Goal: Transaction & Acquisition: Purchase product/service

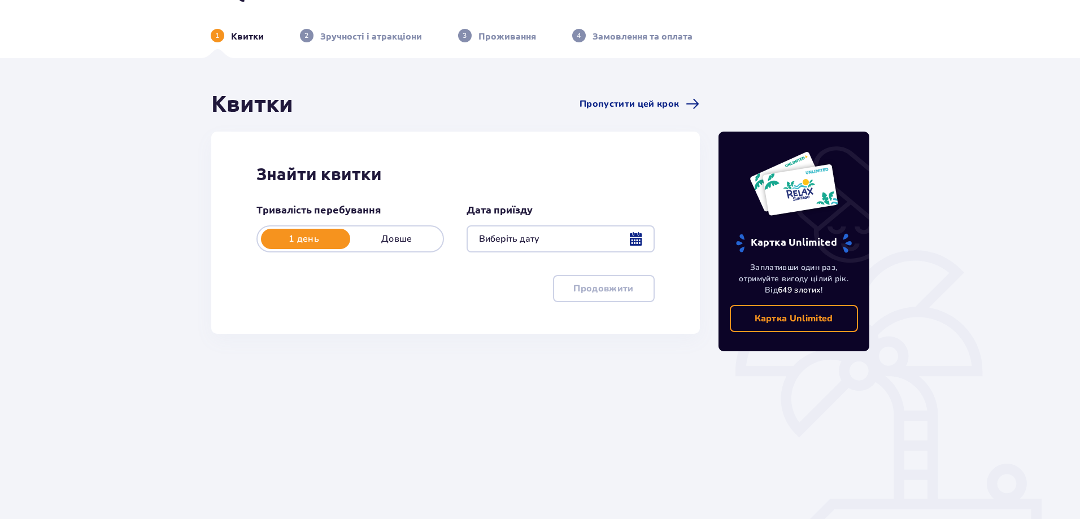
scroll to position [56, 0]
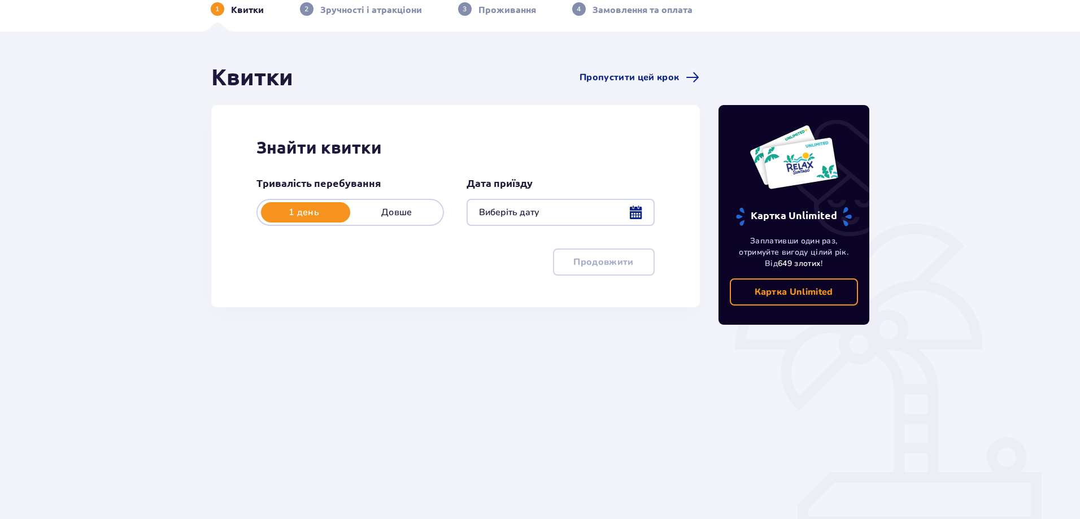
click at [636, 208] on div at bounding box center [561, 212] width 188 height 27
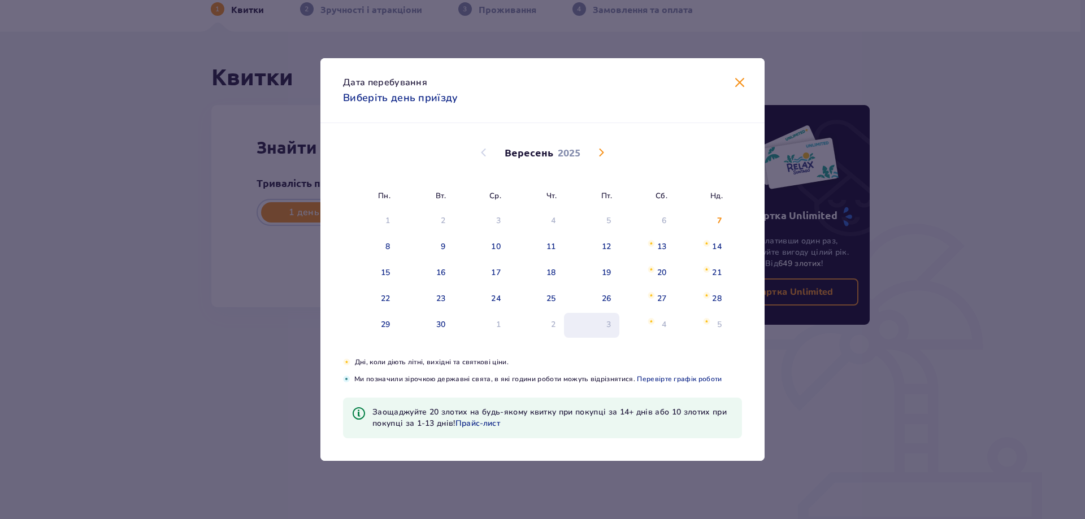
drag, startPoint x: 650, startPoint y: 294, endPoint x: 572, endPoint y: 319, distance: 82.4
click at [651, 294] on img "субота, 27 вересня 2025 р." at bounding box center [650, 295] width 7 height 7
type input "[DATE]"
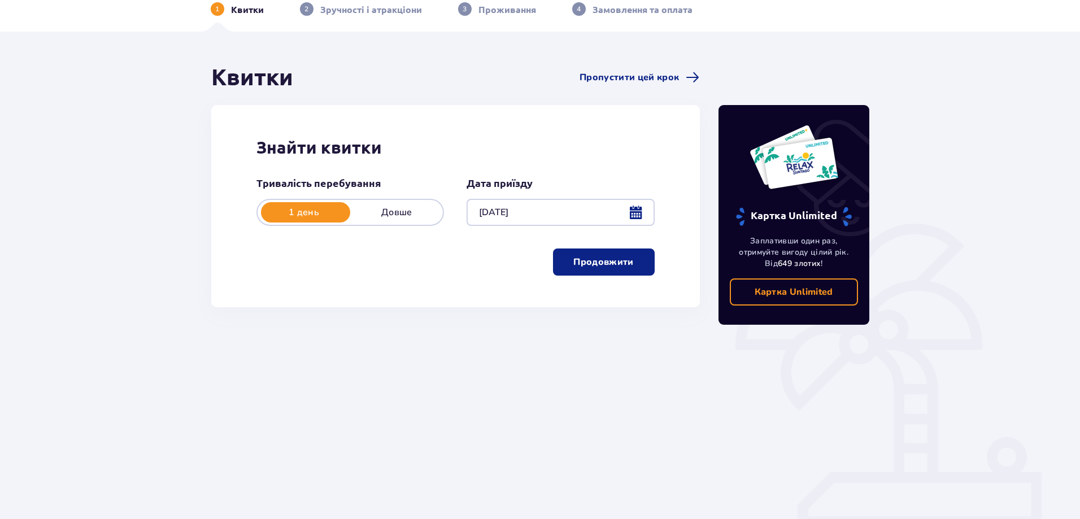
click at [589, 267] on p "Продовжити" at bounding box center [603, 262] width 60 height 12
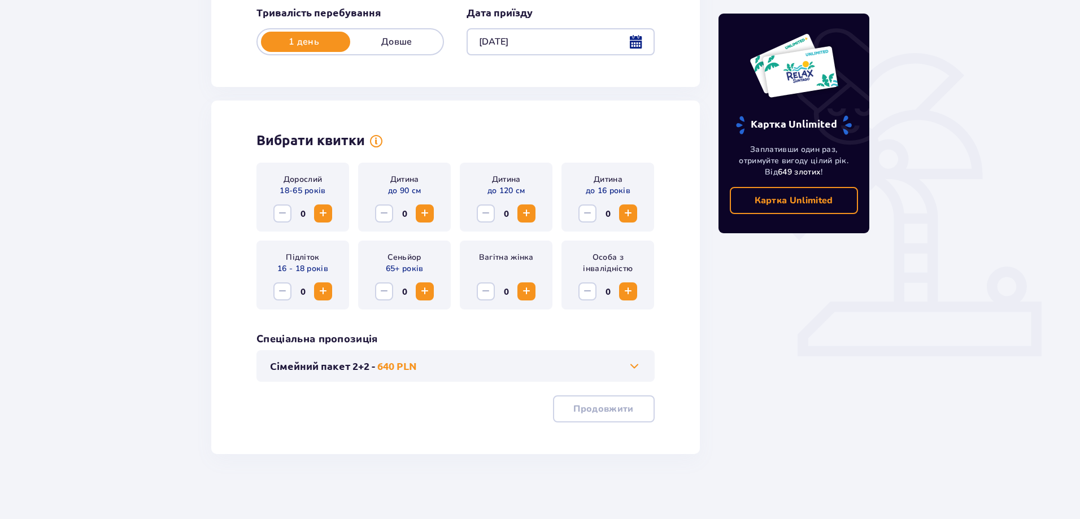
scroll to position [230, 0]
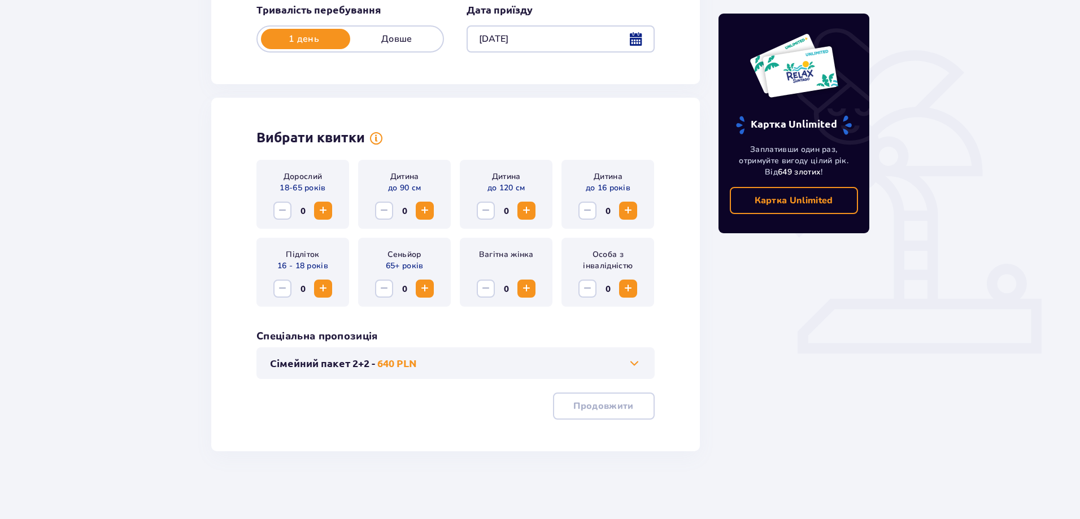
click at [634, 364] on span at bounding box center [635, 363] width 14 height 14
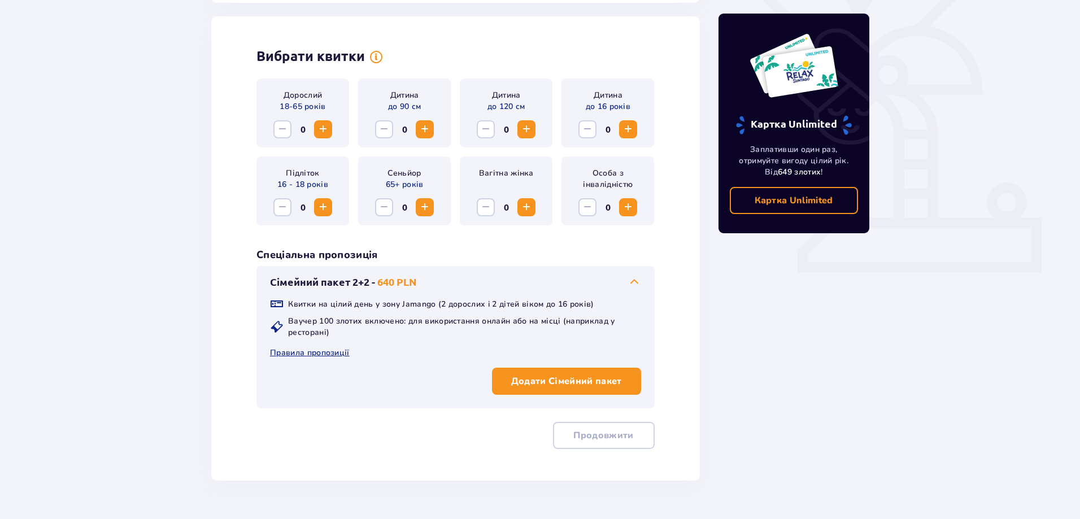
scroll to position [314, 0]
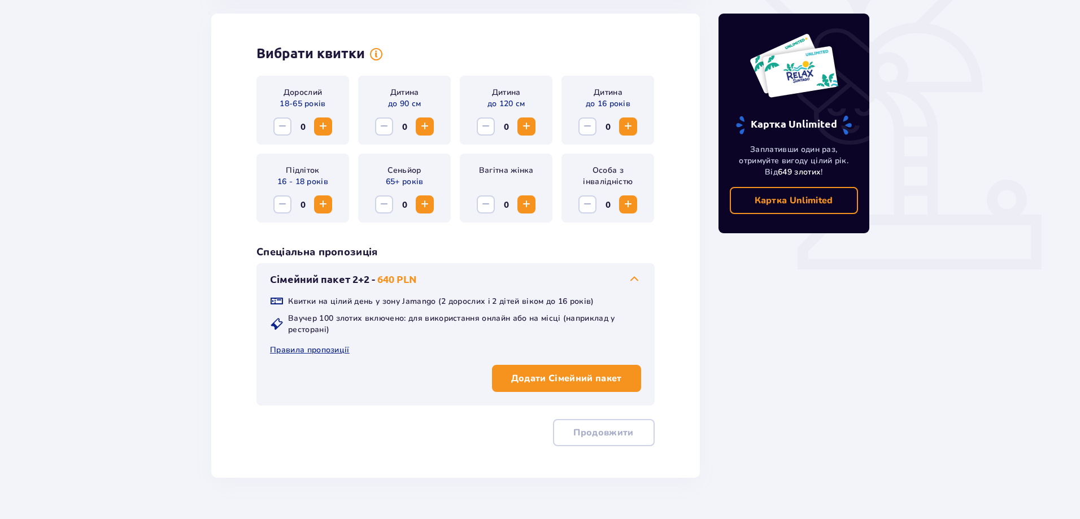
click at [562, 378] on p "Додати Сімейний пакет" at bounding box center [566, 378] width 111 height 12
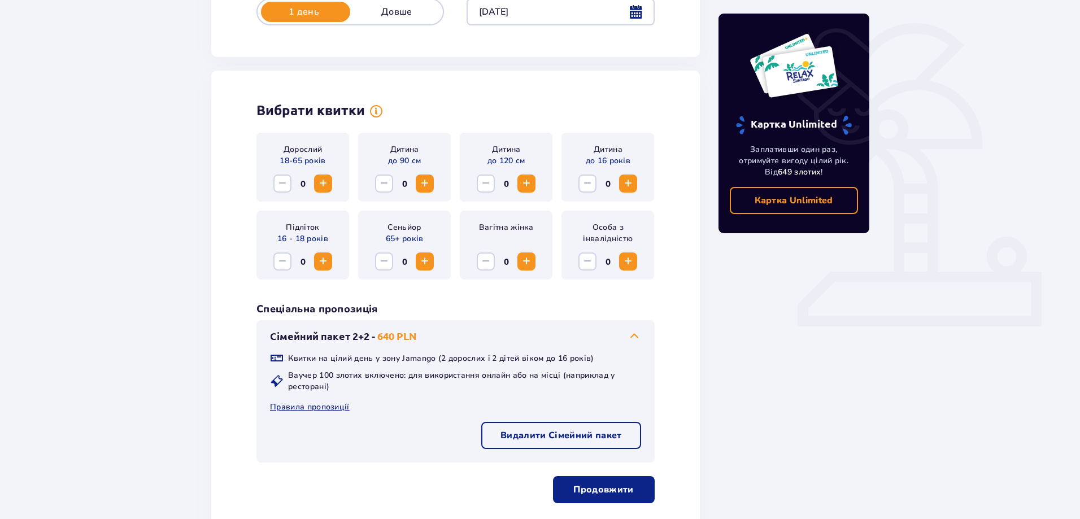
scroll to position [228, 0]
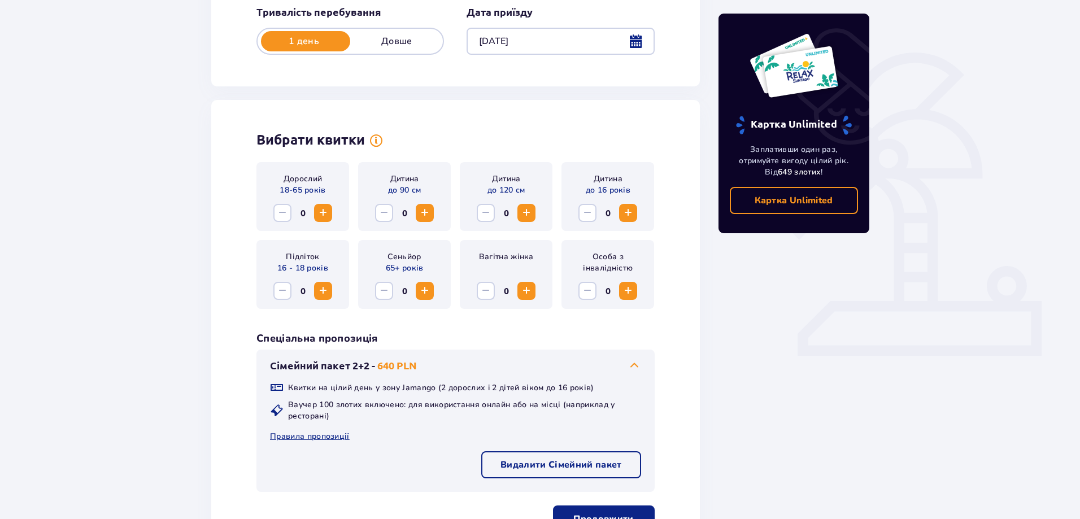
click at [629, 212] on span "Increase" at bounding box center [628, 213] width 14 height 14
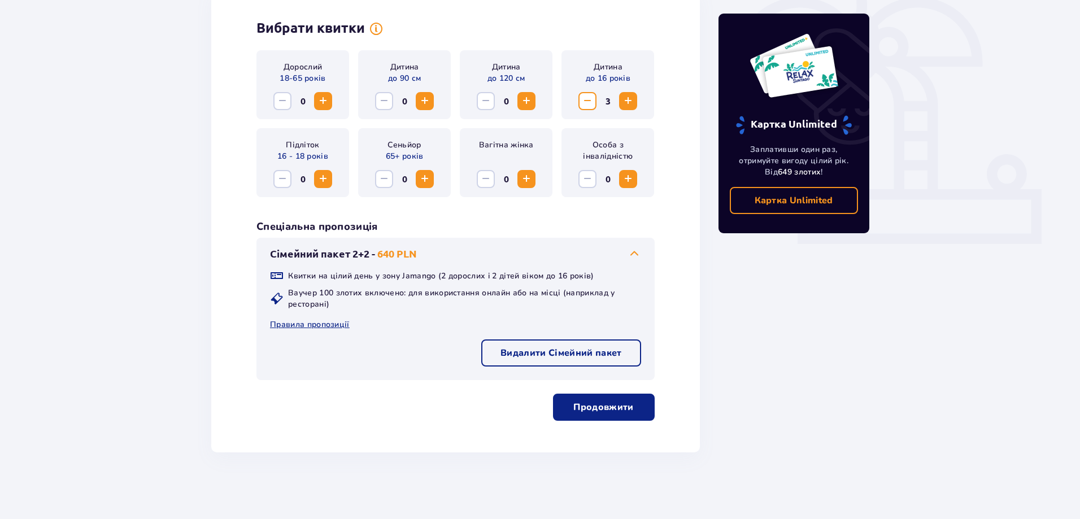
scroll to position [341, 0]
click at [594, 407] on p "Продовжити" at bounding box center [603, 406] width 60 height 12
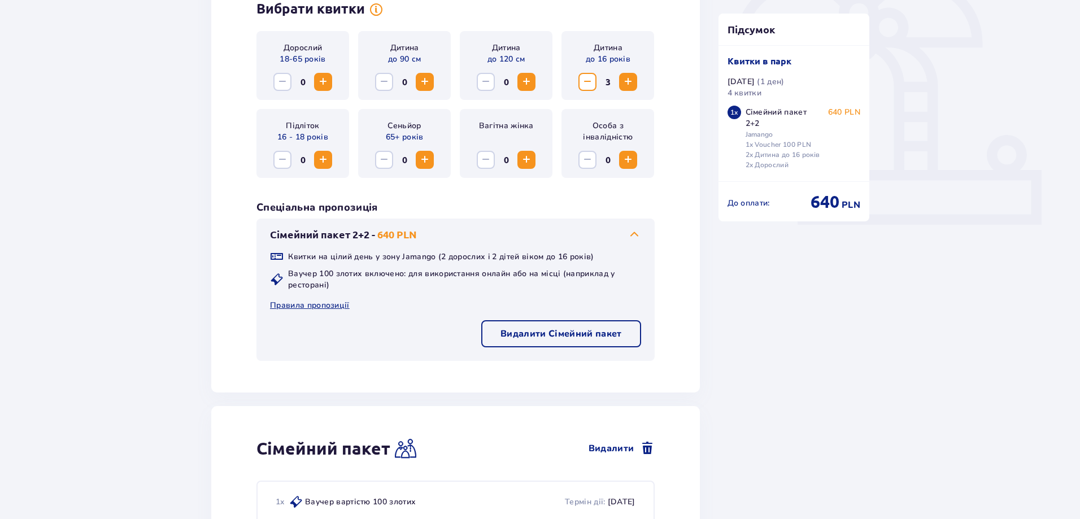
scroll to position [395, 0]
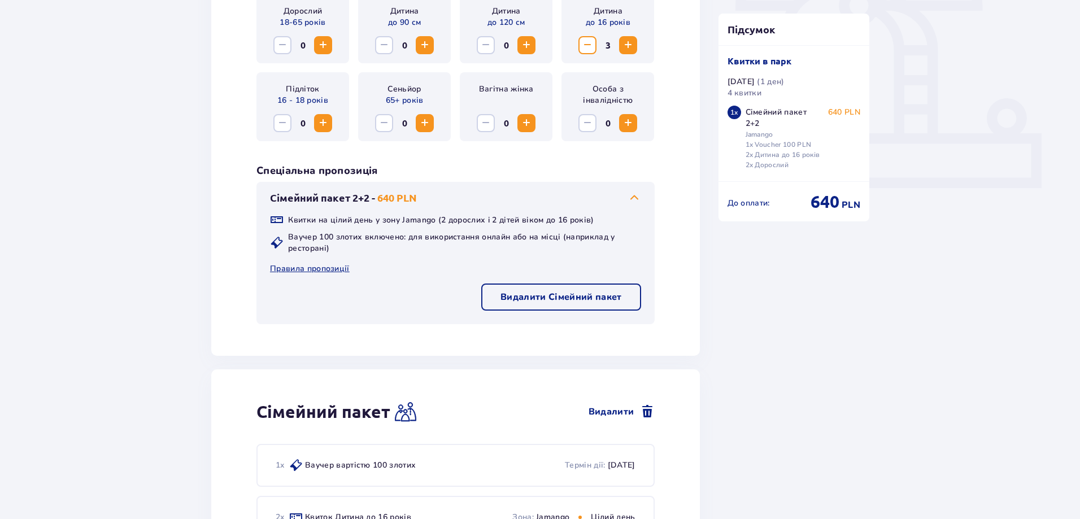
click at [561, 303] on p "Видалити Сімейний пакет" at bounding box center [561, 297] width 121 height 12
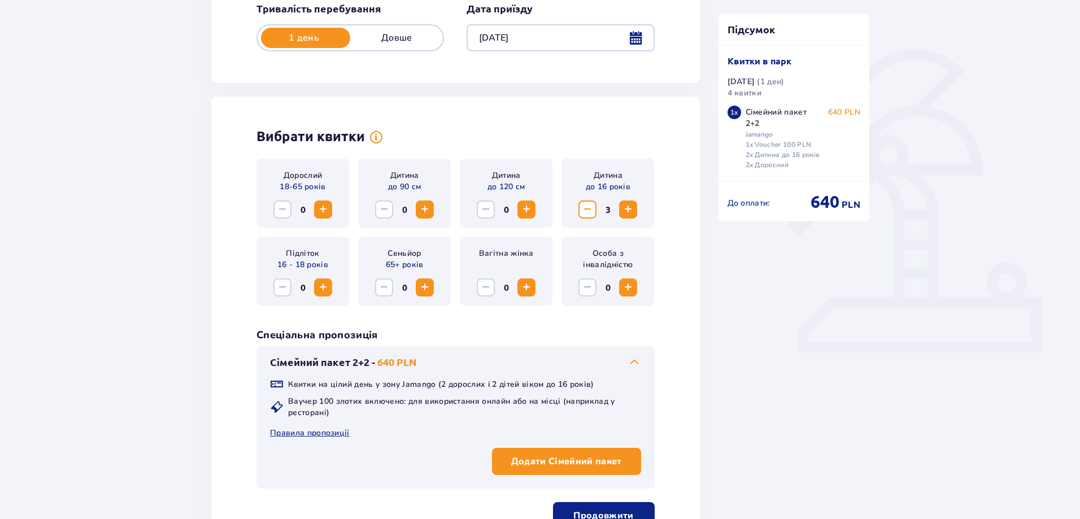
scroll to position [226, 0]
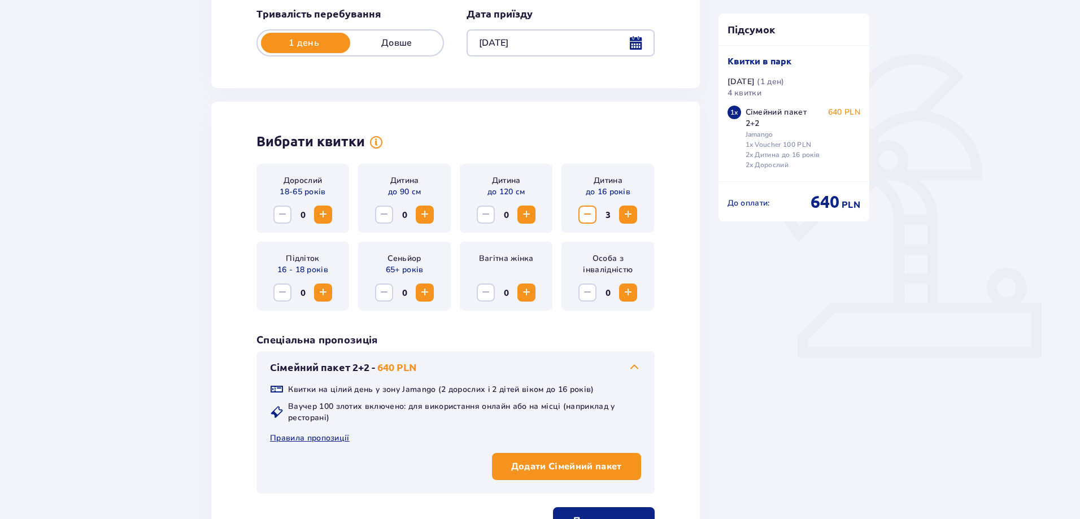
click at [327, 218] on span "Increase" at bounding box center [323, 215] width 14 height 14
click at [632, 216] on span "Increase" at bounding box center [628, 215] width 14 height 14
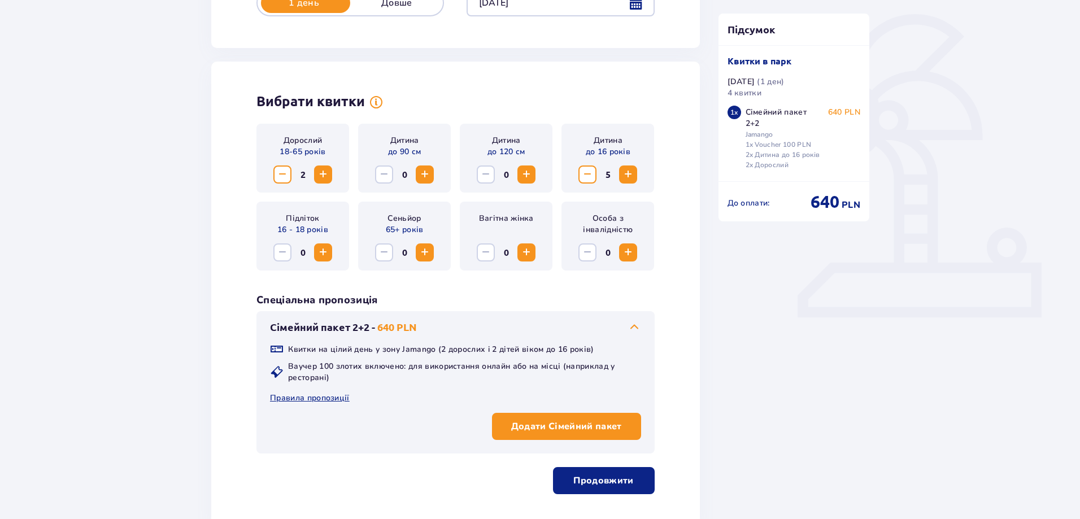
scroll to position [452, 0]
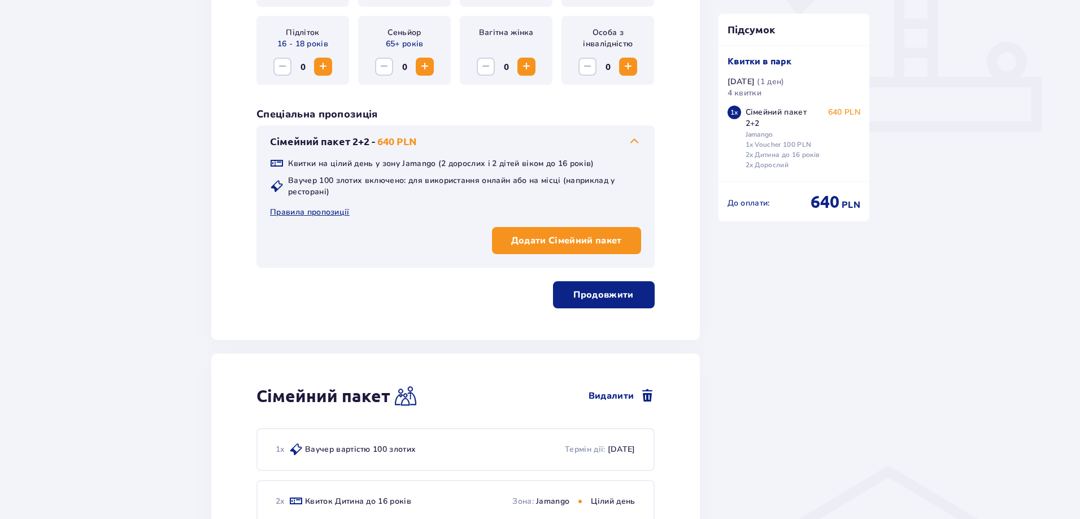
click at [591, 302] on button "Продовжити" at bounding box center [604, 294] width 102 height 27
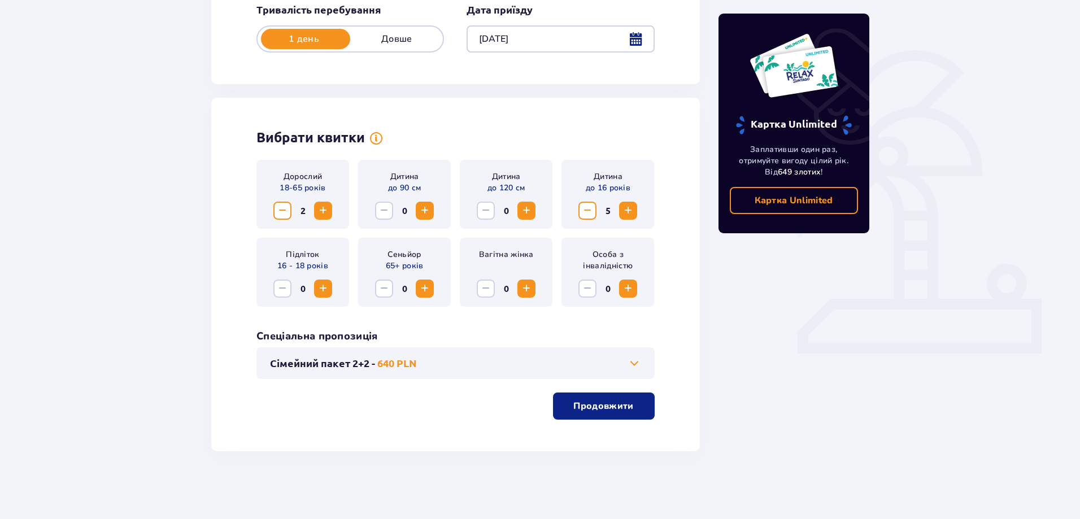
scroll to position [230, 0]
click at [597, 405] on p "Продовжити" at bounding box center [603, 406] width 60 height 12
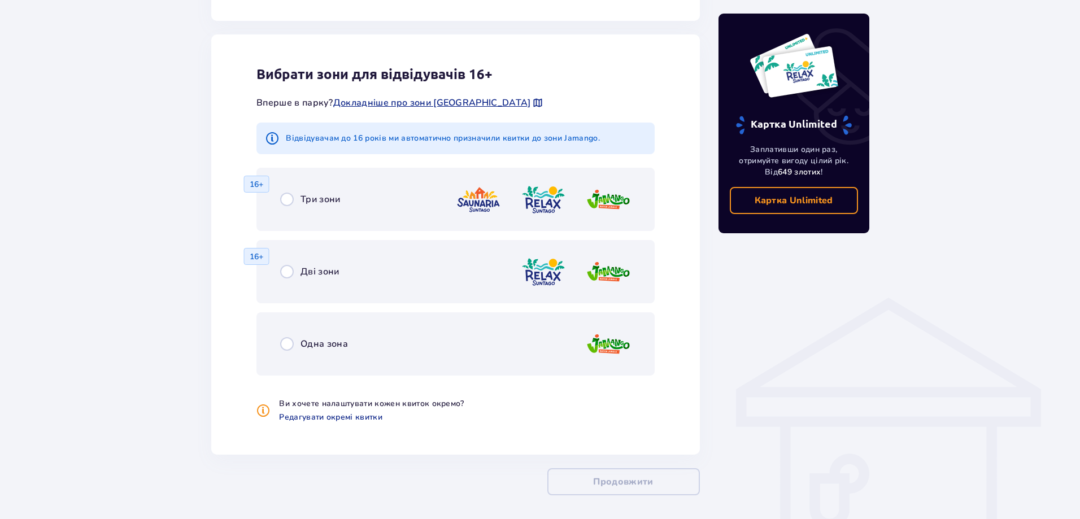
scroll to position [627, 0]
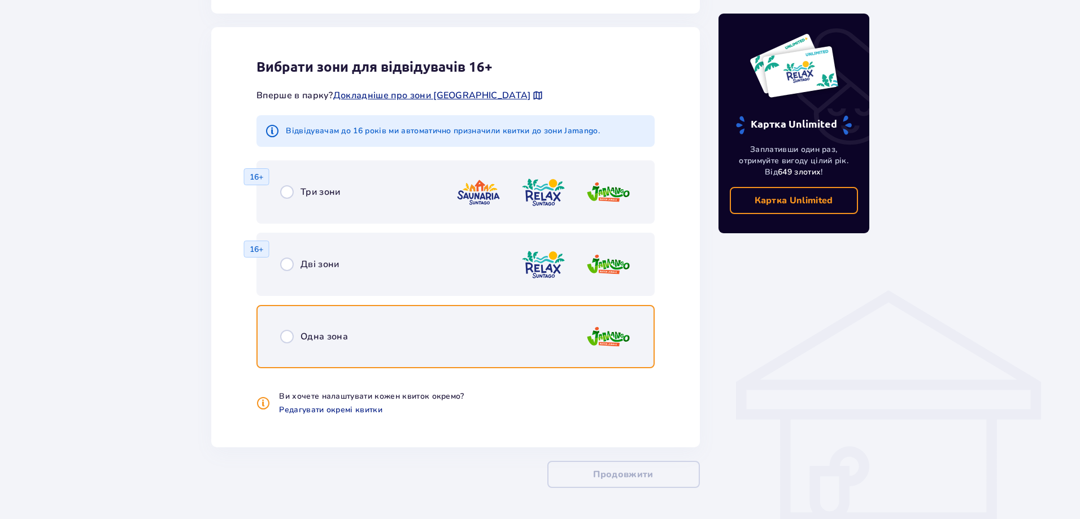
click at [288, 337] on input "radio" at bounding box center [287, 337] width 14 height 14
radio input "true"
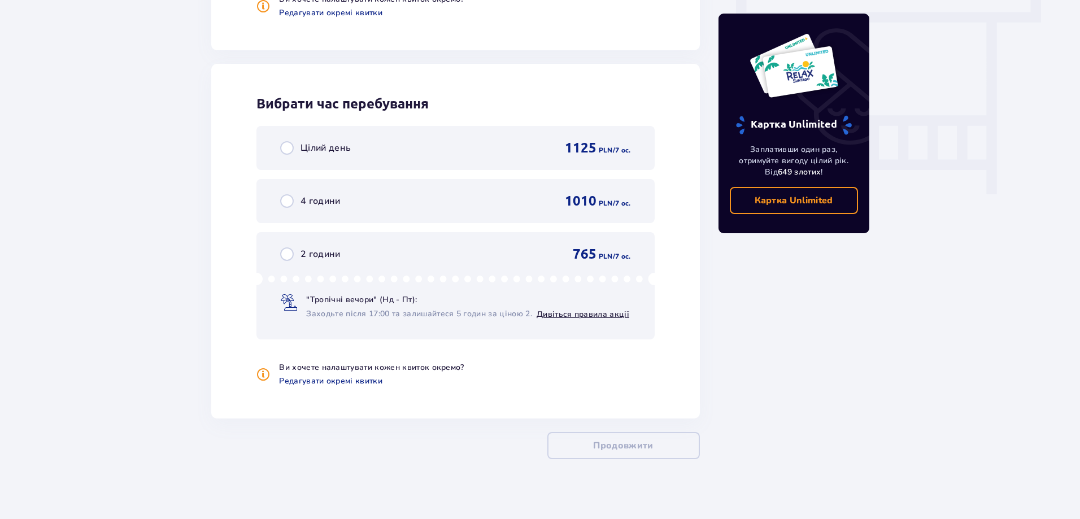
scroll to position [1032, 0]
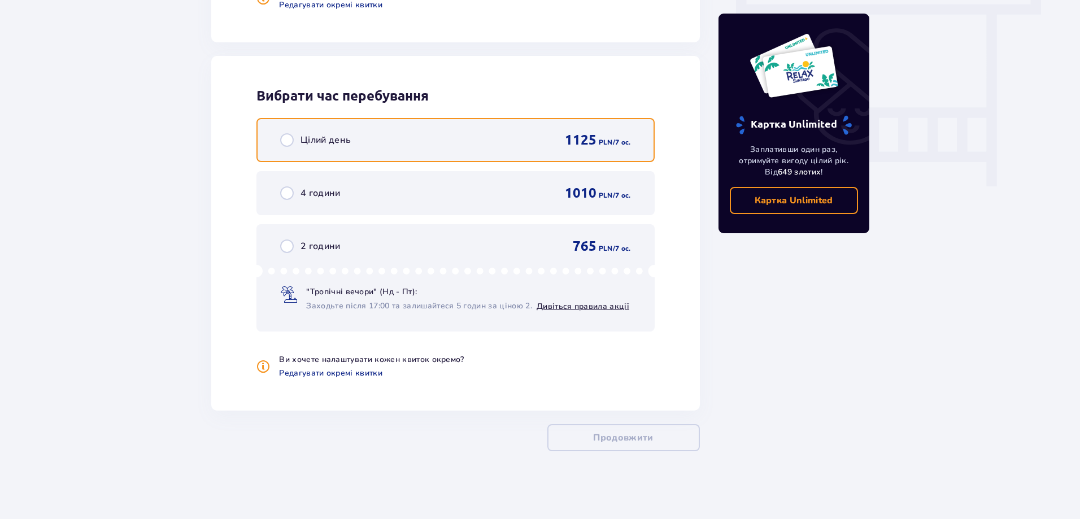
click at [284, 141] on input "radio" at bounding box center [287, 140] width 14 height 14
radio input "true"
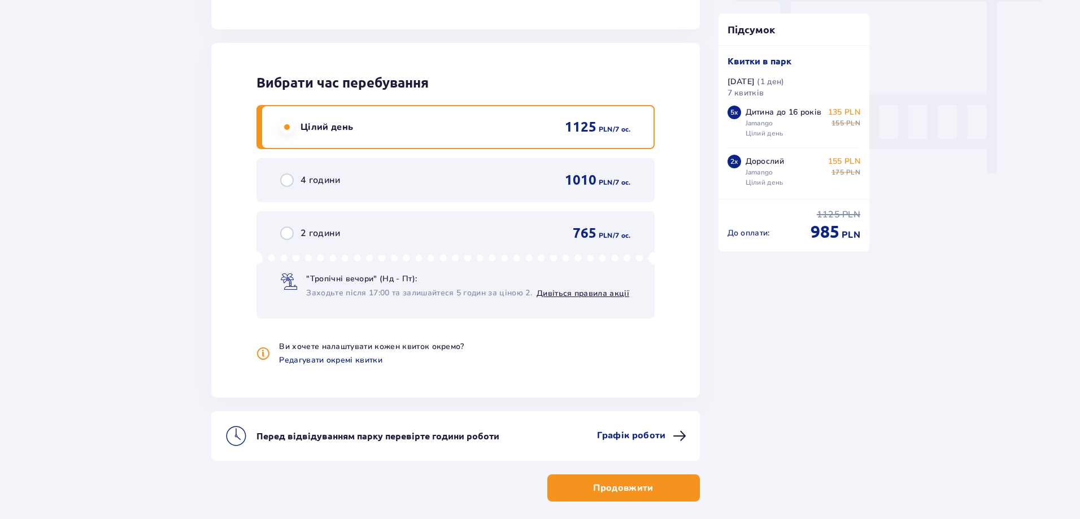
scroll to position [1095, 0]
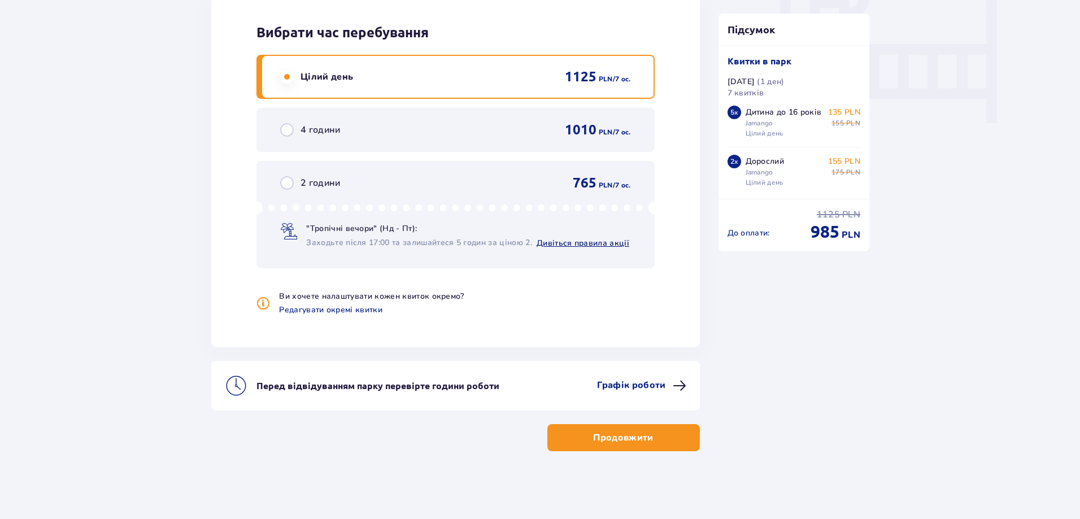
click at [584, 245] on link "Дивіться правила акції" at bounding box center [583, 243] width 93 height 11
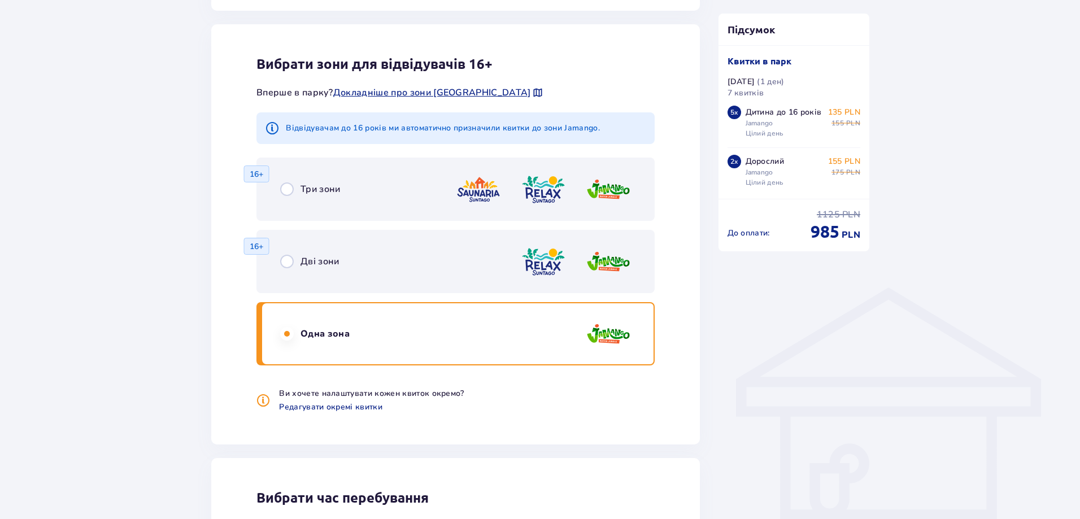
scroll to position [643, 0]
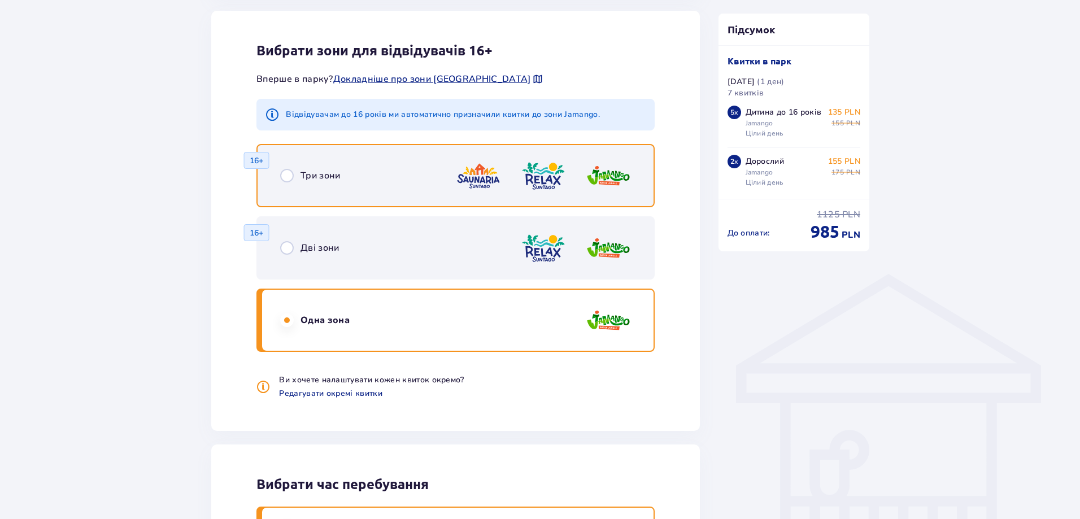
click at [290, 175] on input "radio" at bounding box center [287, 176] width 14 height 14
radio input "true"
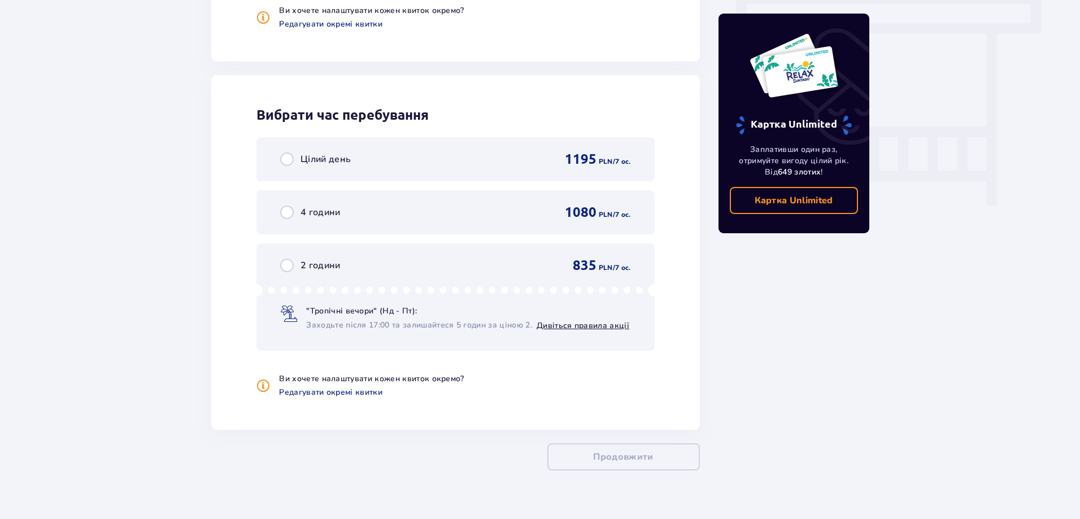
scroll to position [1032, 0]
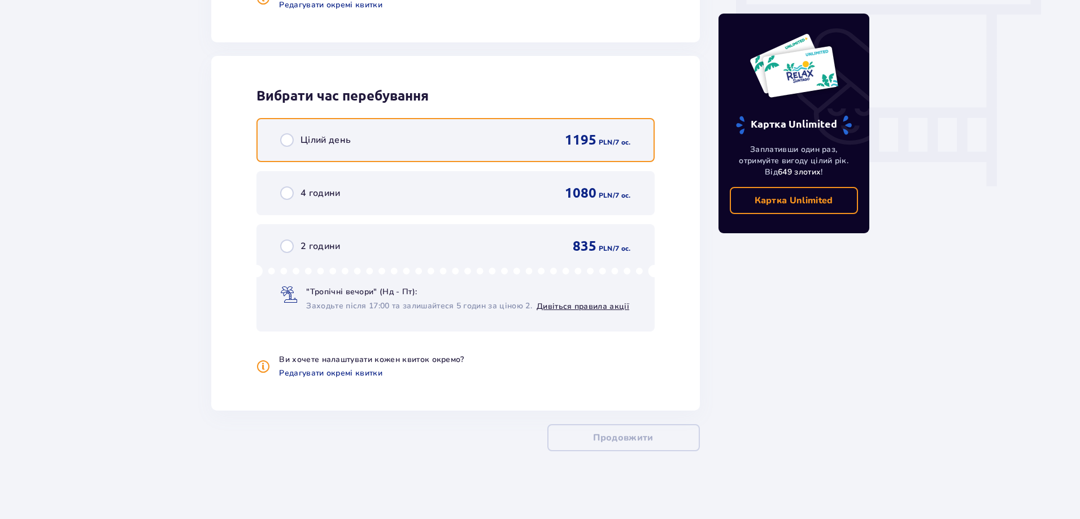
click at [284, 141] on input "radio" at bounding box center [287, 140] width 14 height 14
radio input "true"
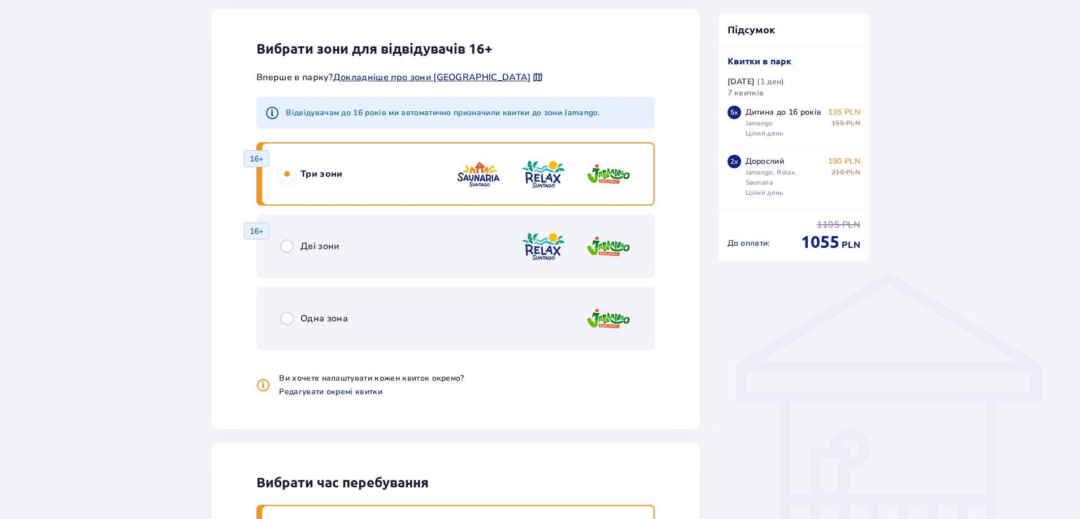
scroll to position [643, 0]
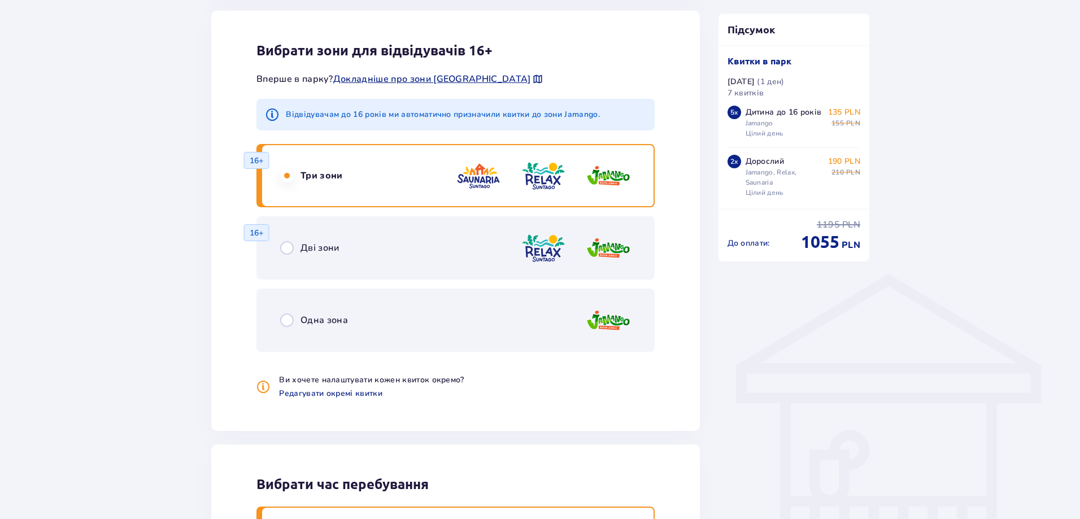
click at [286, 173] on input "radio" at bounding box center [287, 176] width 14 height 14
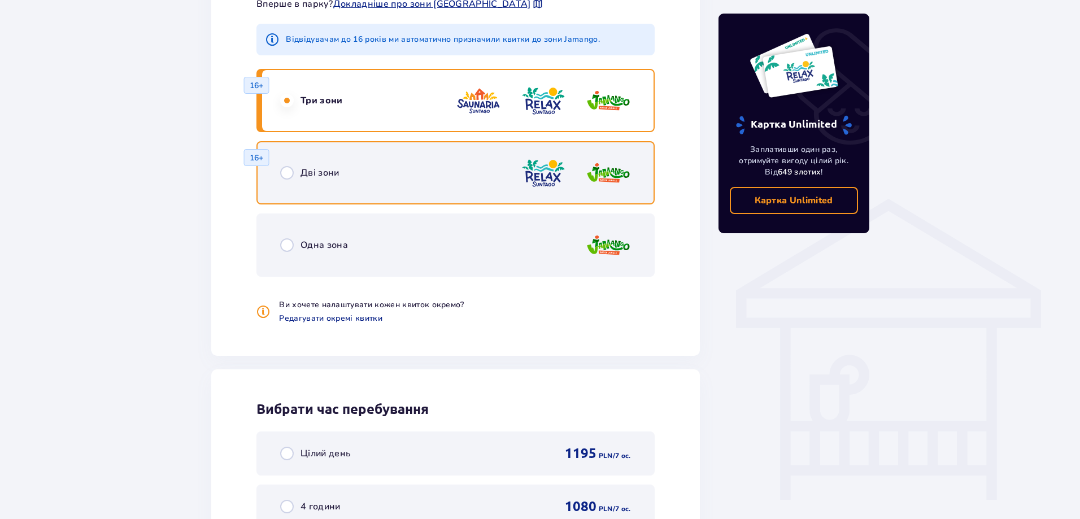
click at [289, 144] on div "Дві зони 16+" at bounding box center [455, 172] width 398 height 63
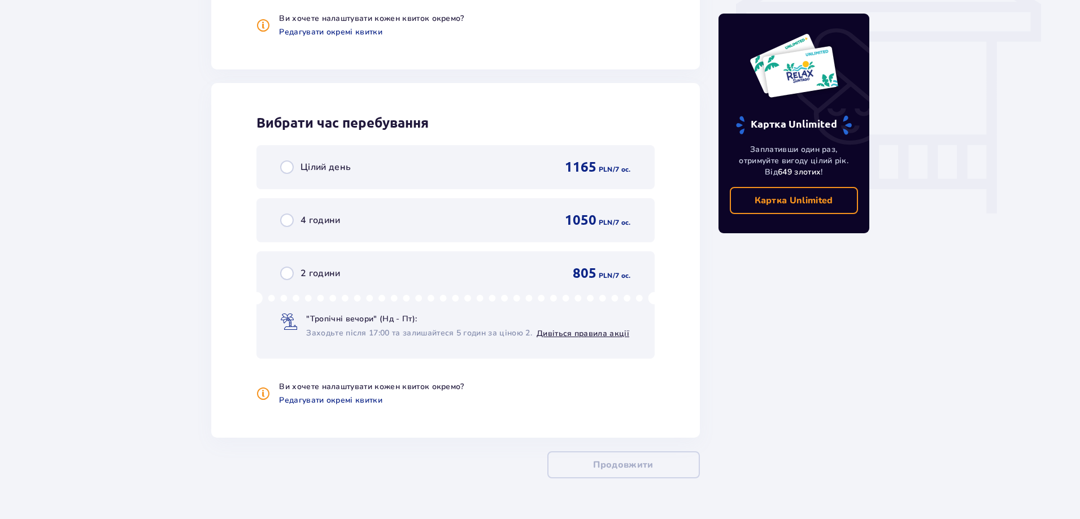
scroll to position [1032, 0]
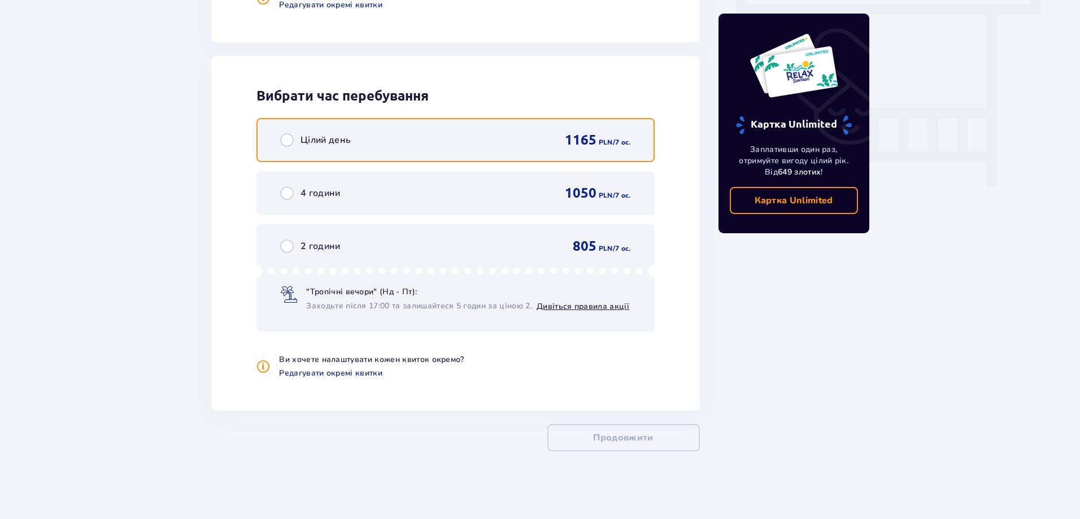
click at [282, 143] on input "radio" at bounding box center [287, 140] width 14 height 14
radio input "true"
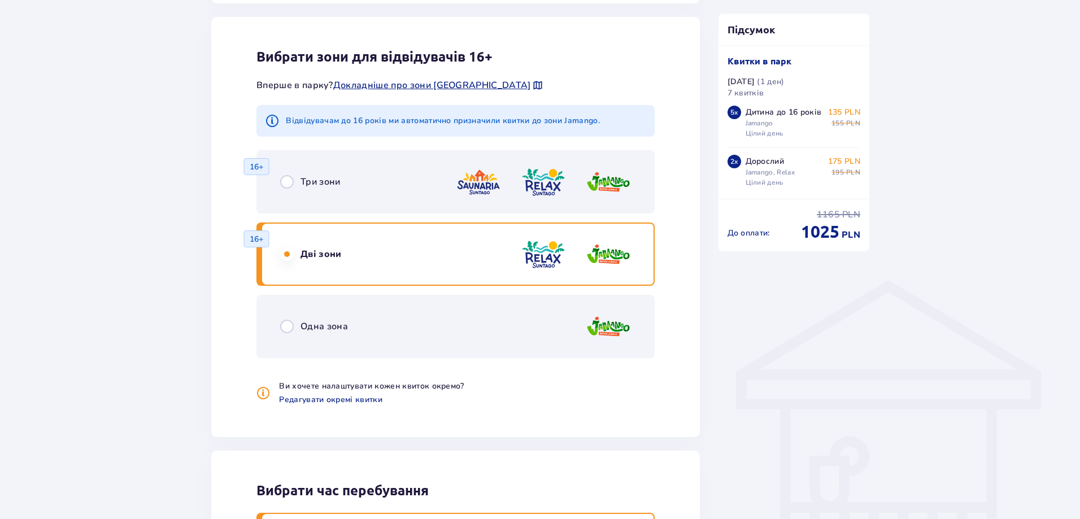
scroll to position [700, 0]
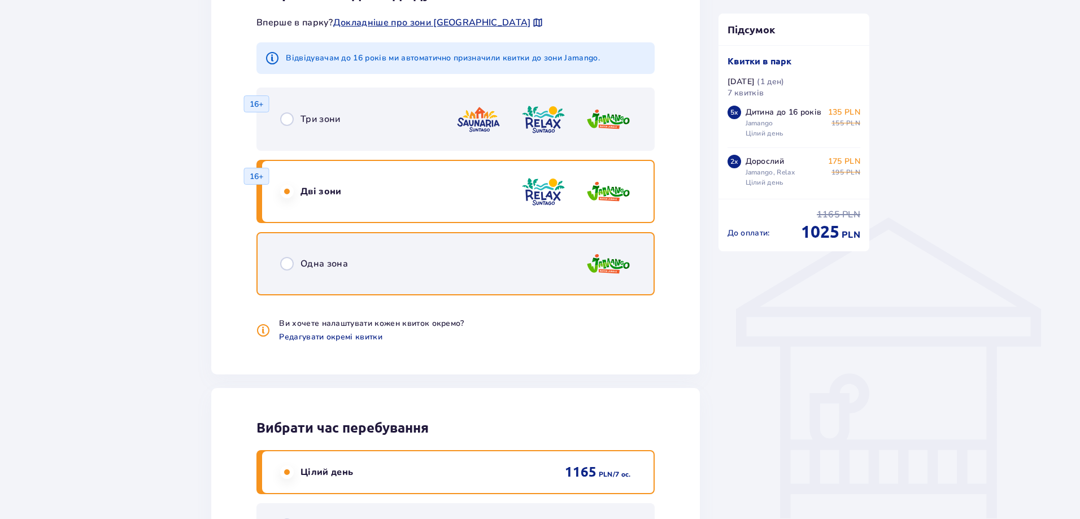
click at [289, 266] on input "radio" at bounding box center [287, 264] width 14 height 14
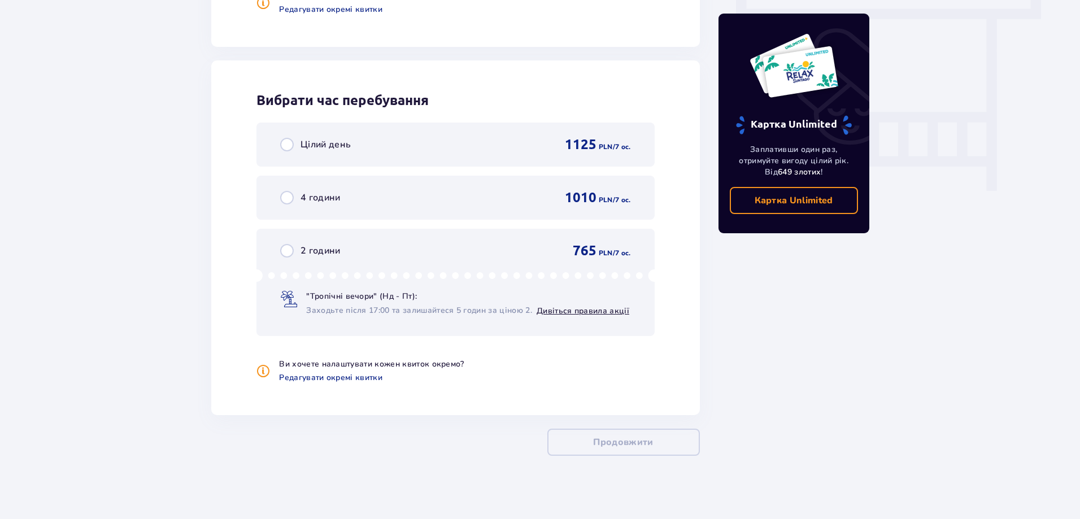
scroll to position [1032, 0]
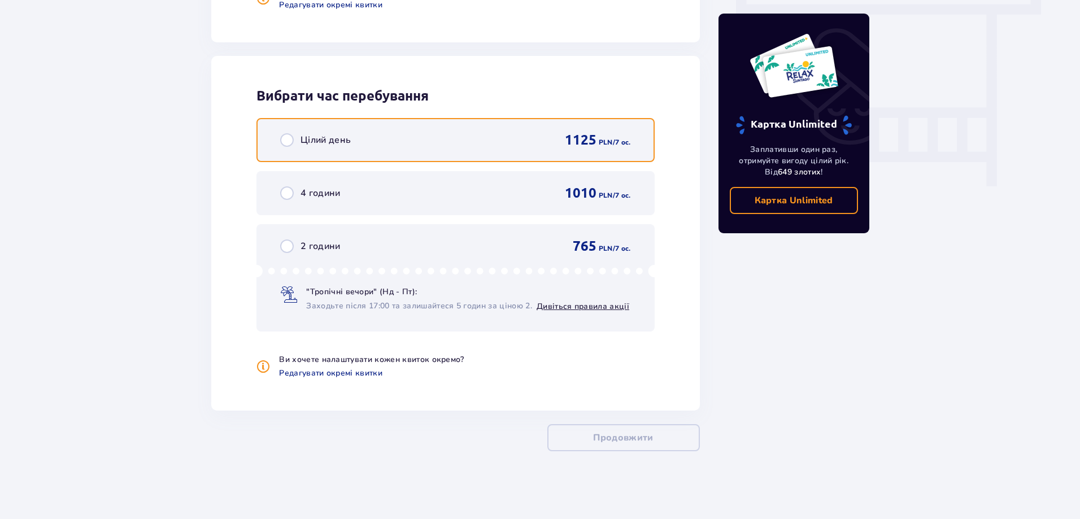
click at [288, 139] on input "radio" at bounding box center [287, 140] width 14 height 14
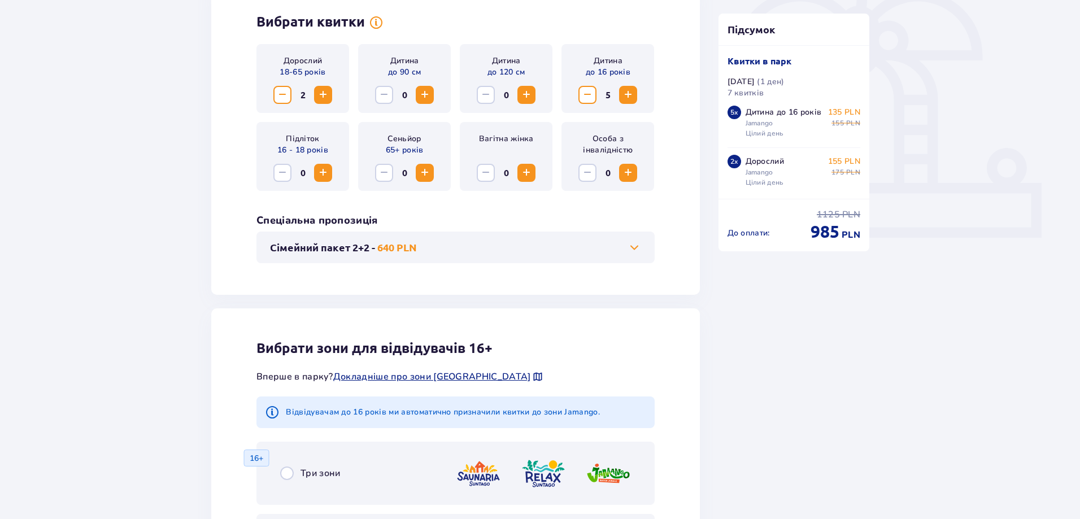
scroll to position [339, 0]
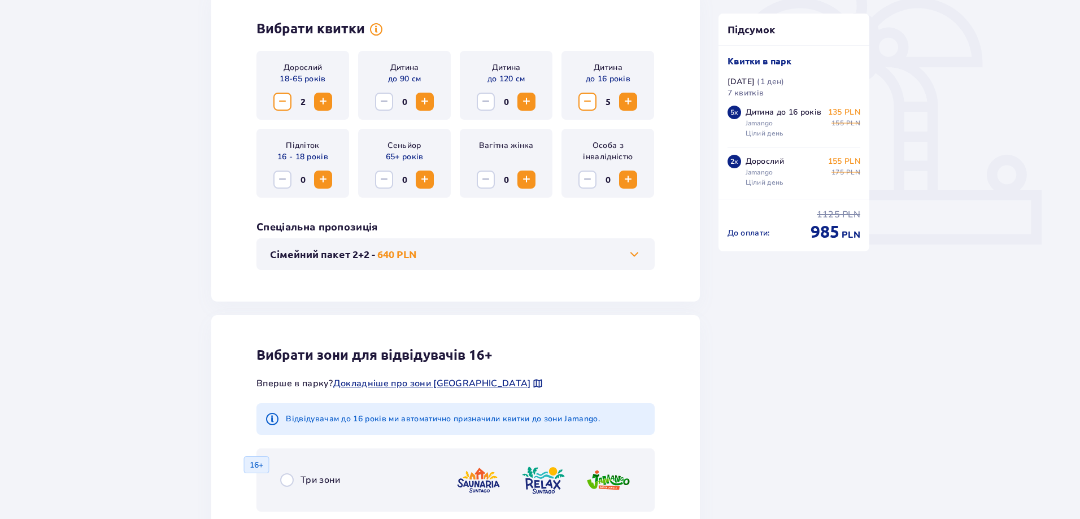
click at [637, 254] on span at bounding box center [635, 254] width 14 height 14
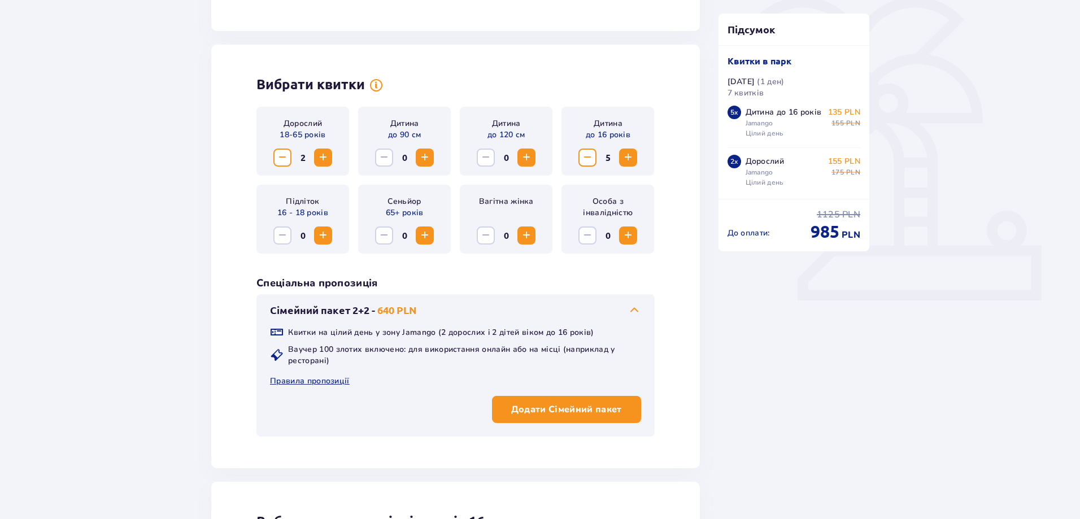
scroll to position [258, 0]
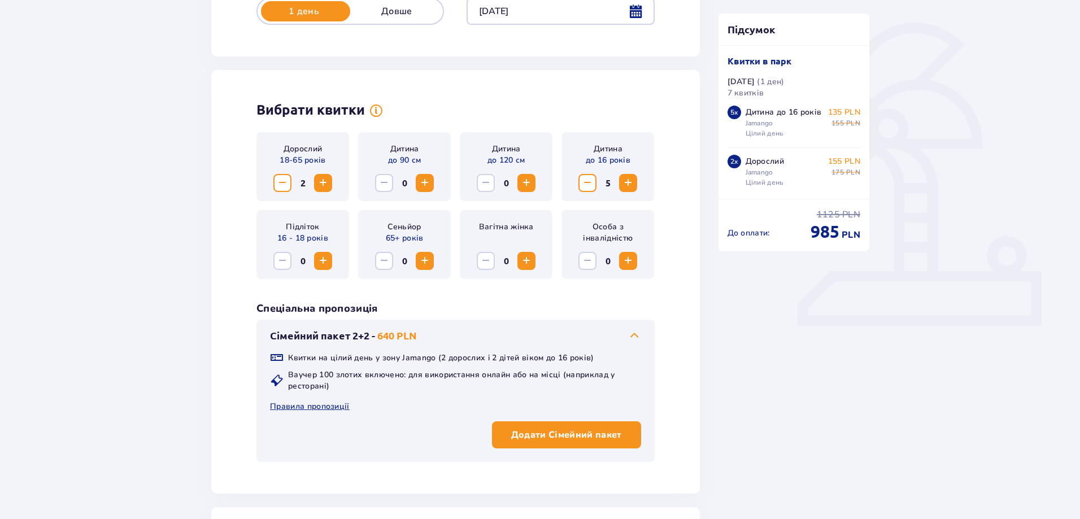
click at [288, 179] on span "Decrease" at bounding box center [283, 183] width 14 height 14
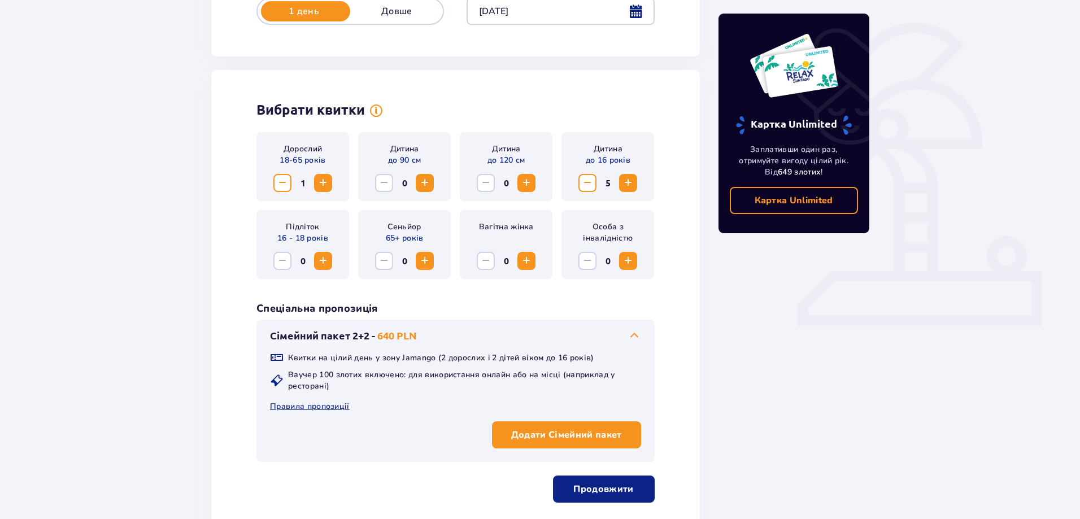
click at [285, 180] on span "Decrease" at bounding box center [283, 183] width 14 height 14
click at [588, 182] on span "Decrease" at bounding box center [588, 183] width 14 height 14
click at [633, 181] on span "Increase" at bounding box center [628, 183] width 14 height 14
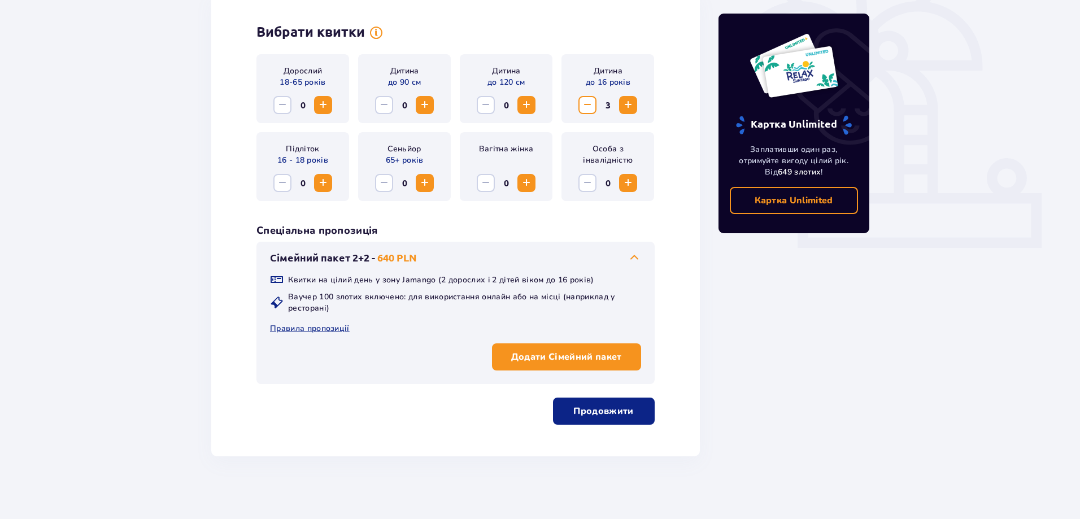
scroll to position [341, 0]
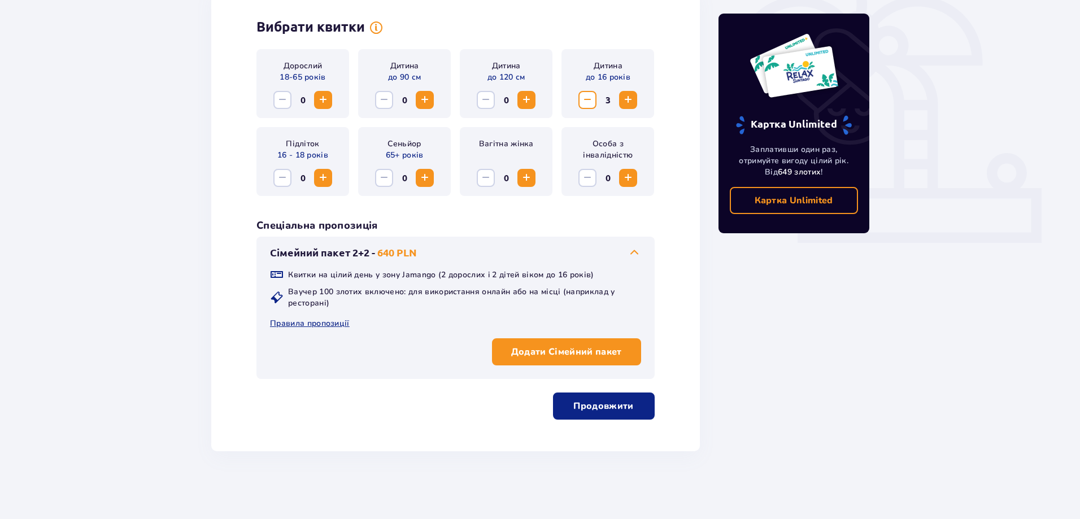
click at [567, 355] on p "Додати Сімейний пакет" at bounding box center [566, 352] width 111 height 12
click at [598, 409] on p "Продовжити" at bounding box center [603, 406] width 60 height 12
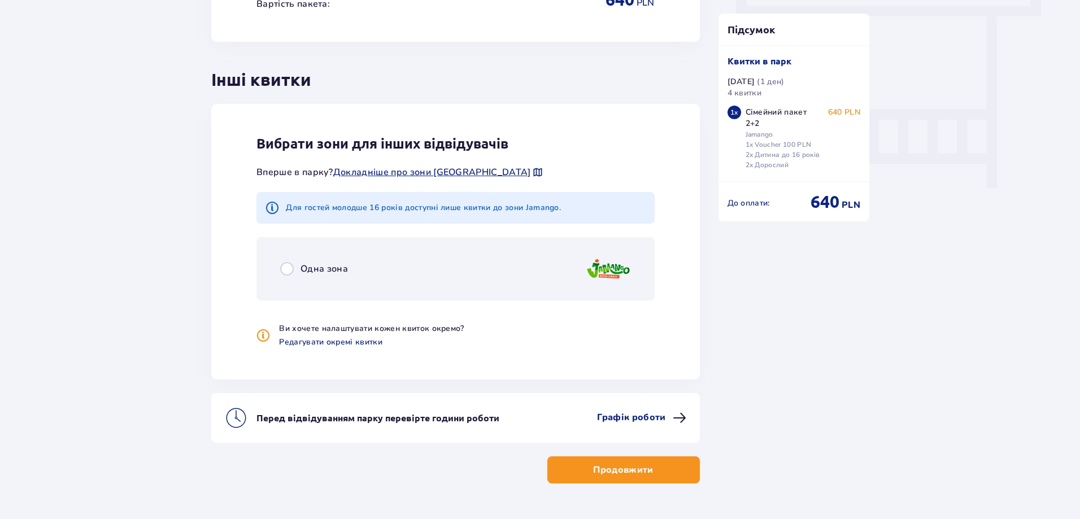
scroll to position [1034, 0]
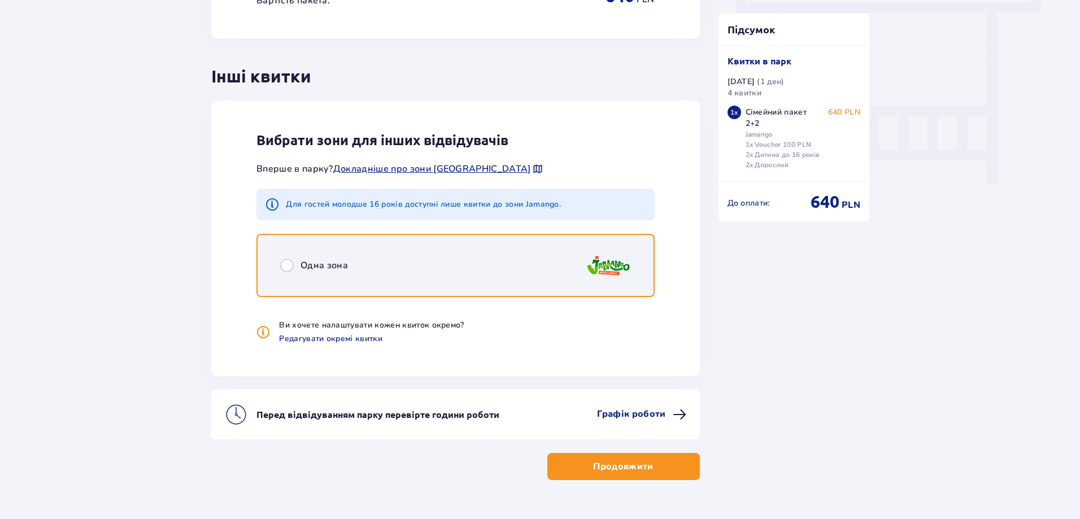
click at [286, 263] on input "radio" at bounding box center [287, 266] width 14 height 14
radio input "true"
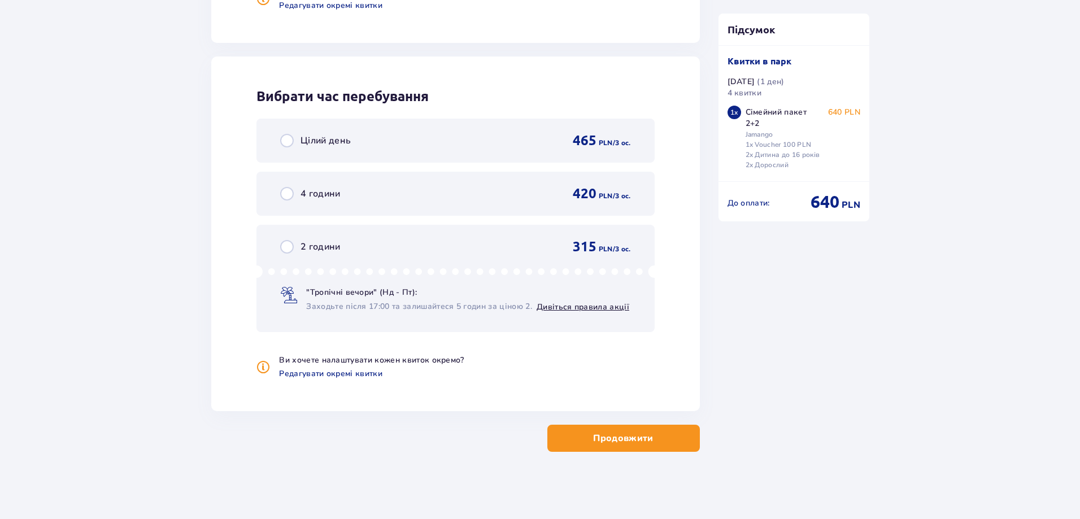
scroll to position [1368, 0]
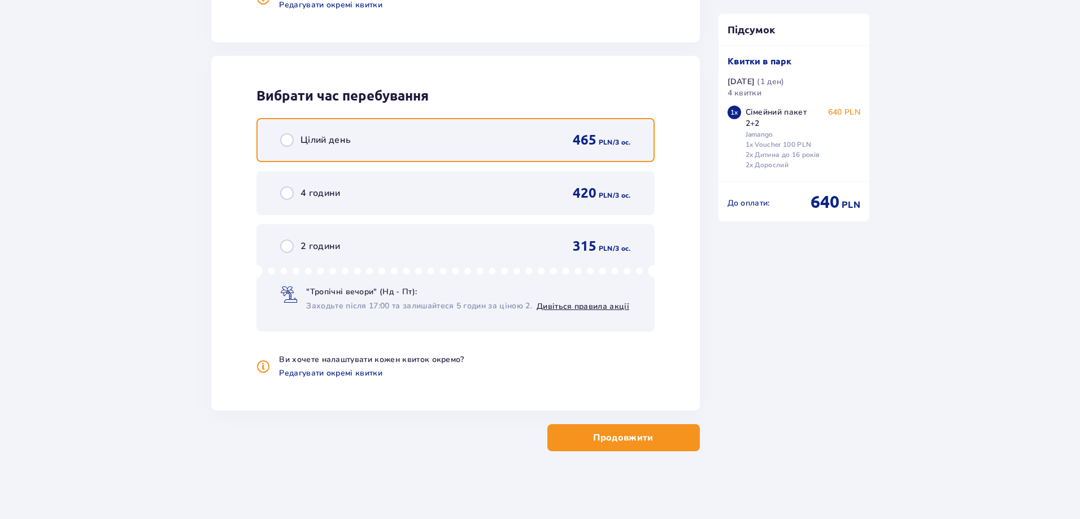
click at [291, 141] on input "radio" at bounding box center [287, 140] width 14 height 14
radio input "true"
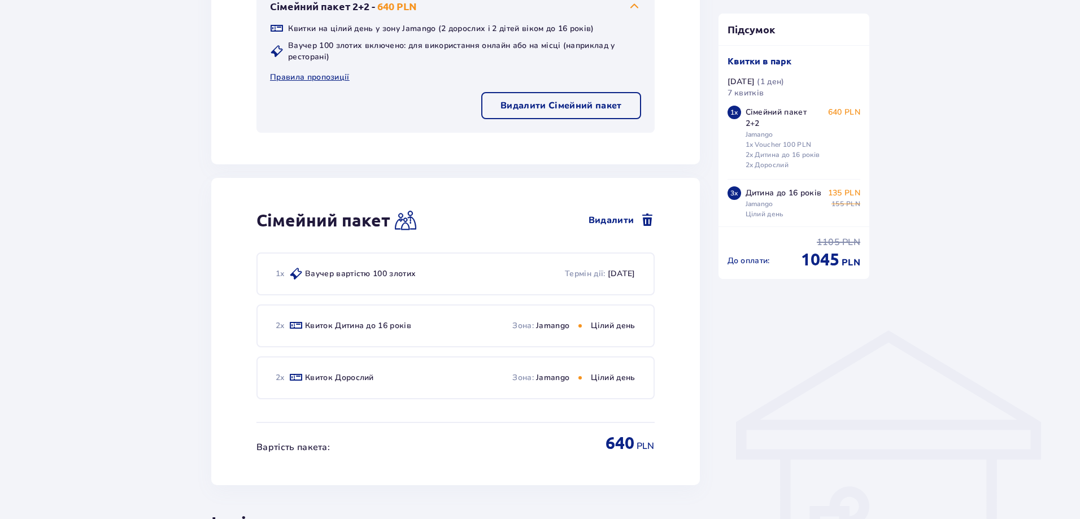
scroll to position [621, 0]
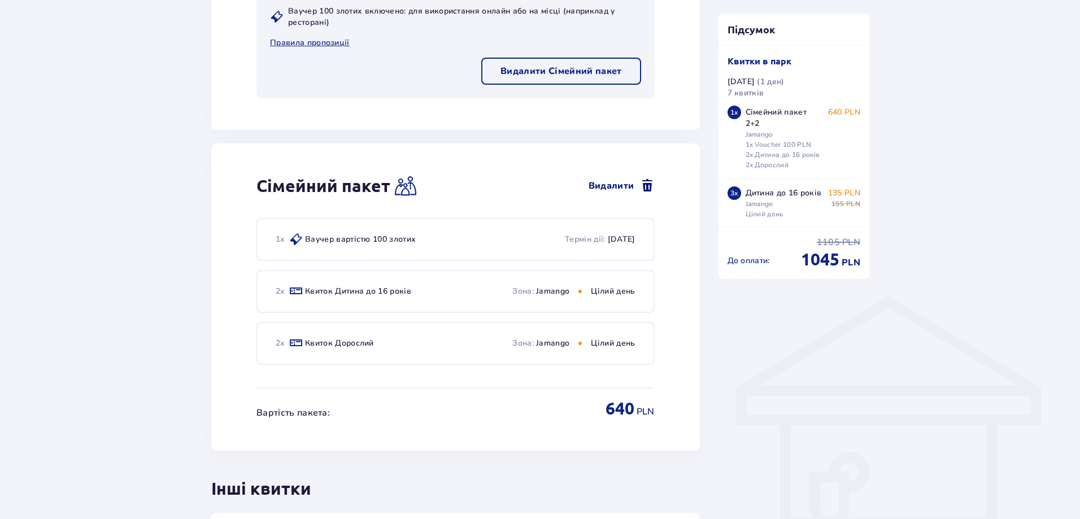
click at [646, 188] on span at bounding box center [648, 186] width 14 height 14
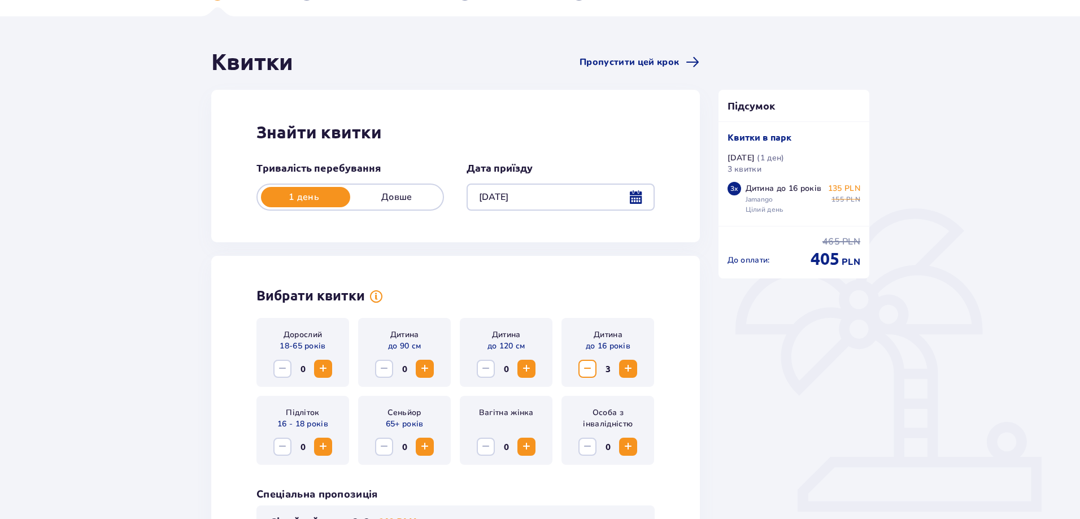
scroll to position [169, 0]
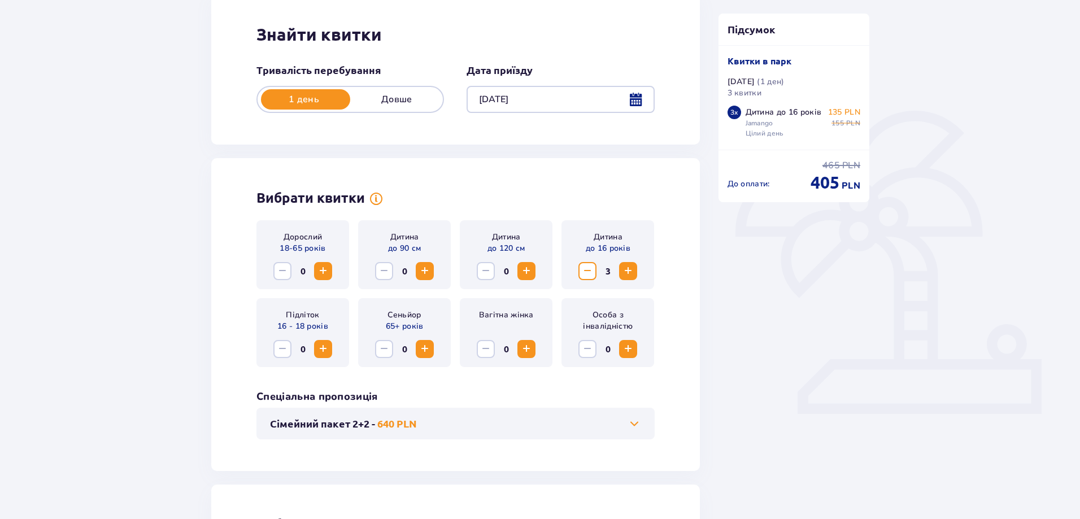
click at [586, 271] on span "Decrease" at bounding box center [588, 271] width 14 height 14
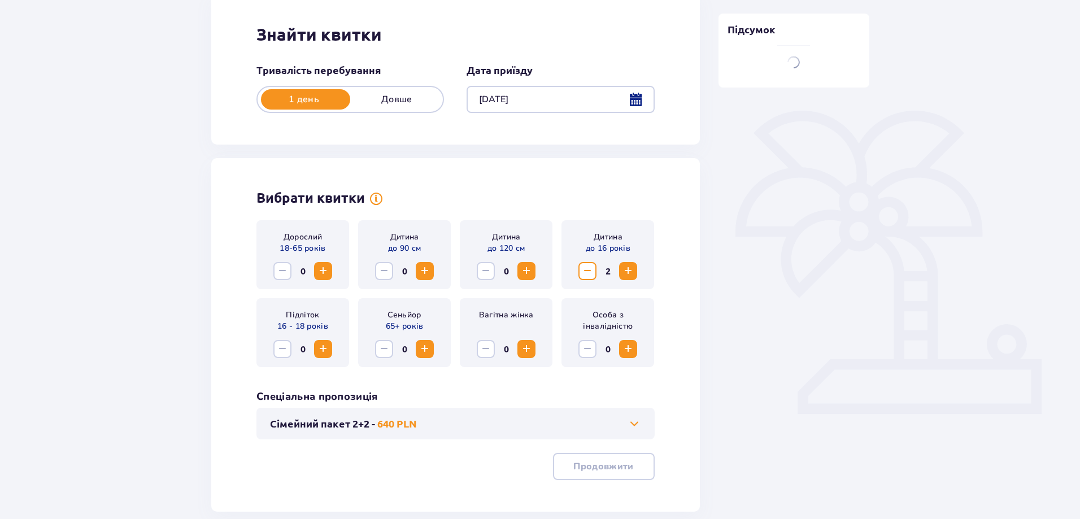
click at [586, 271] on span "Decrease" at bounding box center [588, 271] width 14 height 14
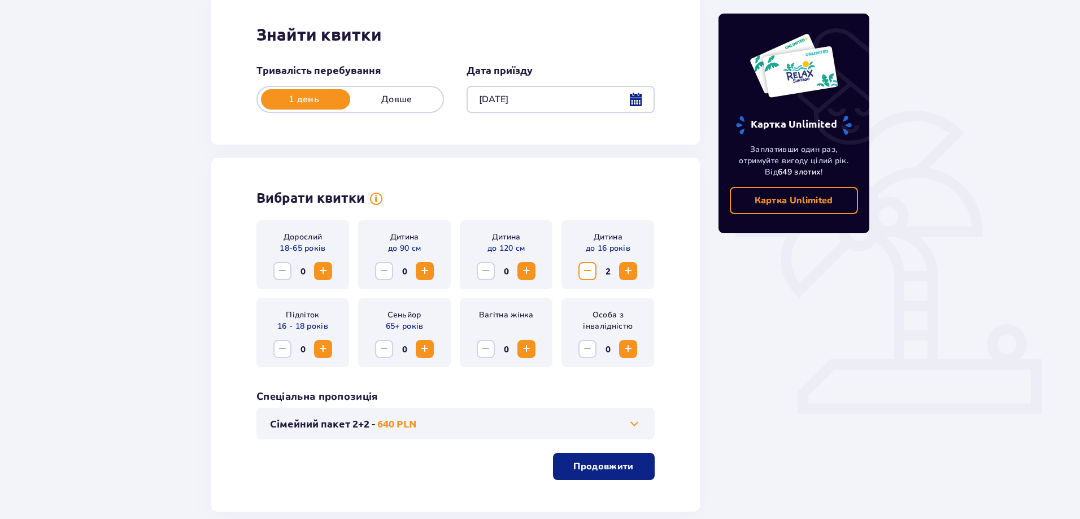
click at [586, 271] on span "Decrease" at bounding box center [588, 271] width 14 height 14
click at [321, 266] on span "Increase" at bounding box center [323, 271] width 14 height 14
click at [323, 269] on span "Increase" at bounding box center [323, 271] width 14 height 14
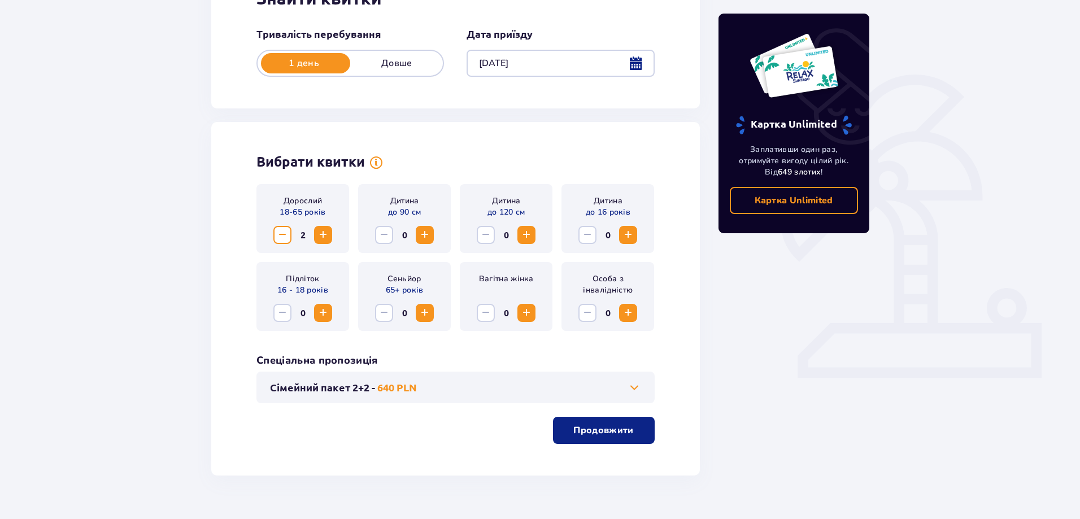
scroll to position [226, 0]
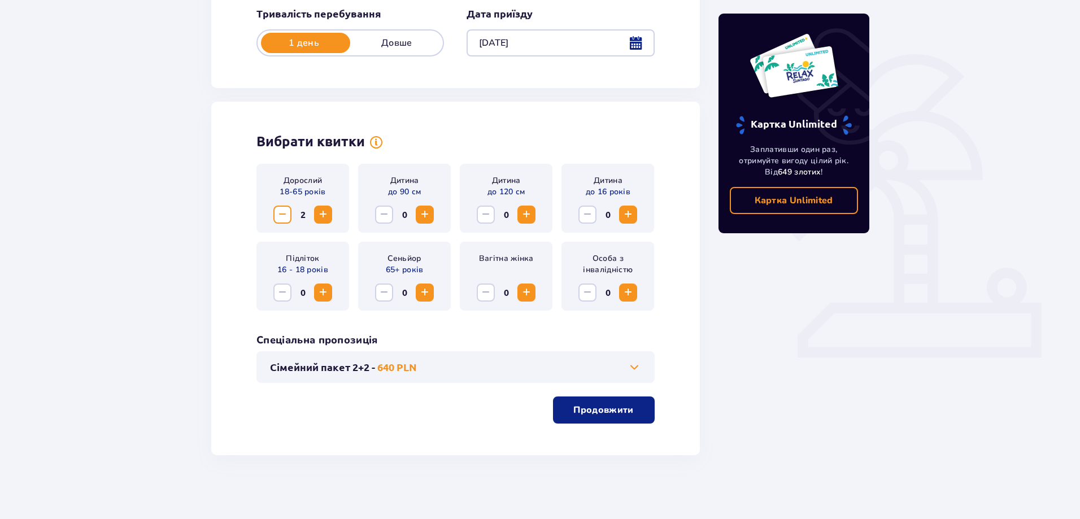
click at [633, 214] on span "Increase" at bounding box center [628, 215] width 14 height 14
click at [602, 416] on p "Продовжити" at bounding box center [603, 410] width 60 height 12
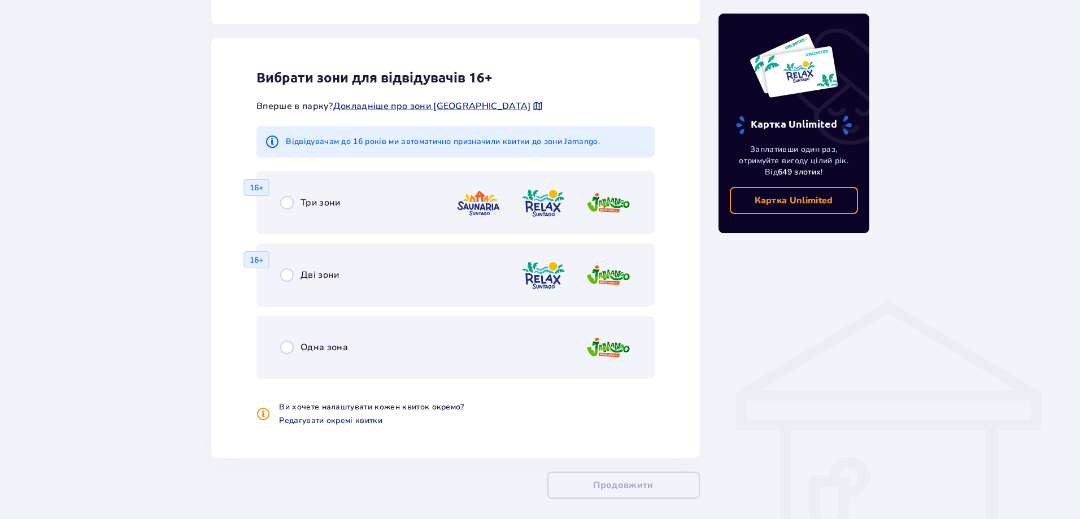
scroll to position [627, 0]
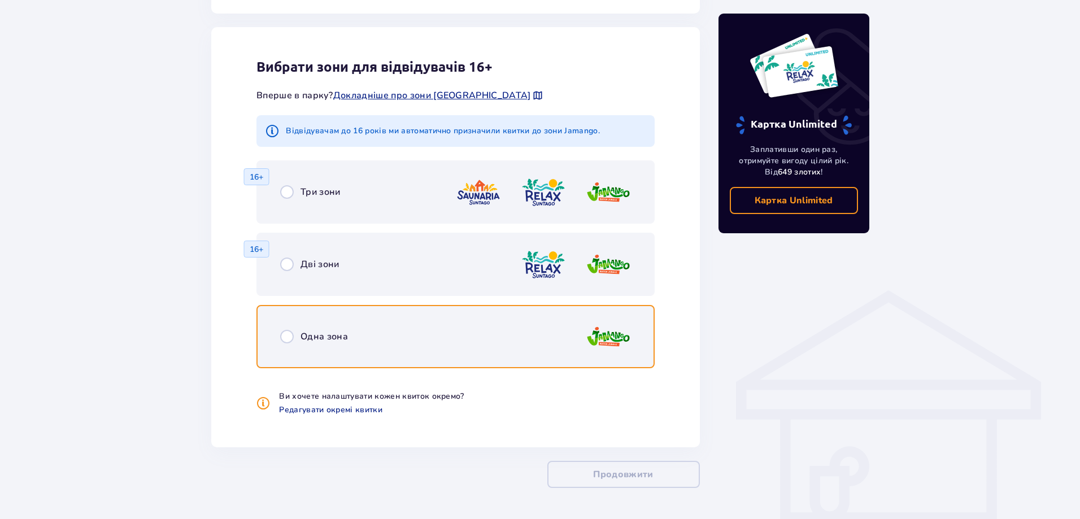
click at [288, 337] on input "radio" at bounding box center [287, 337] width 14 height 14
radio input "true"
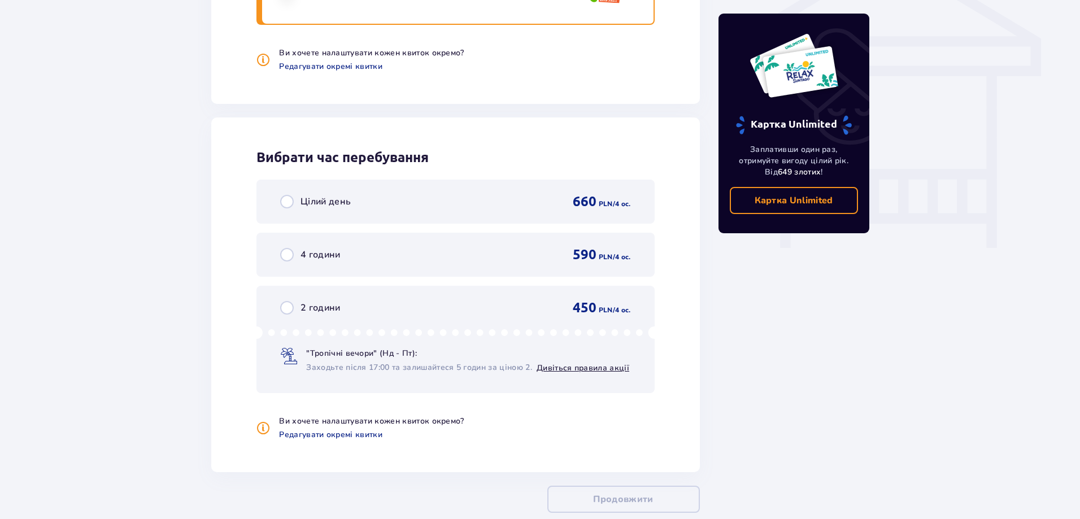
scroll to position [1032, 0]
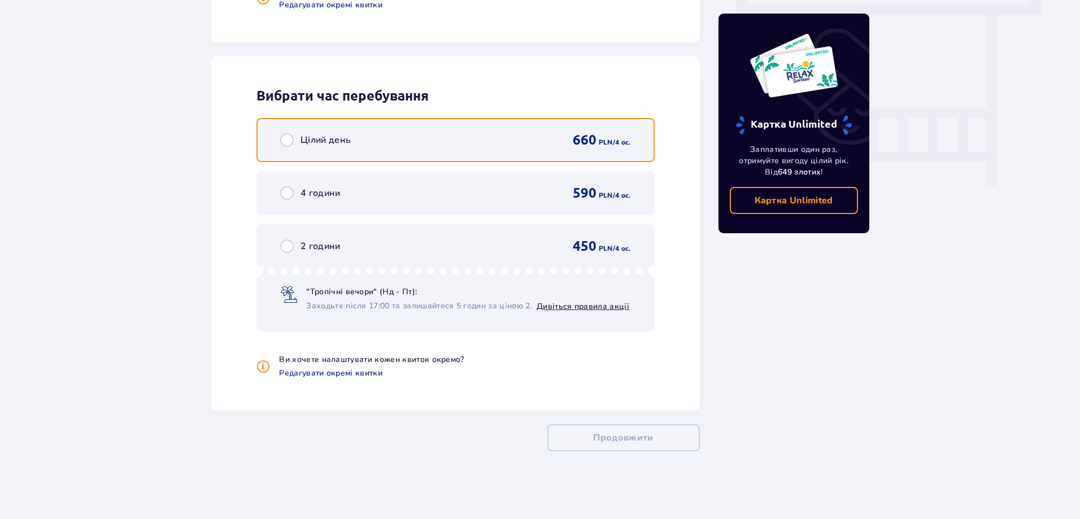
click at [284, 141] on input "radio" at bounding box center [287, 140] width 14 height 14
radio input "true"
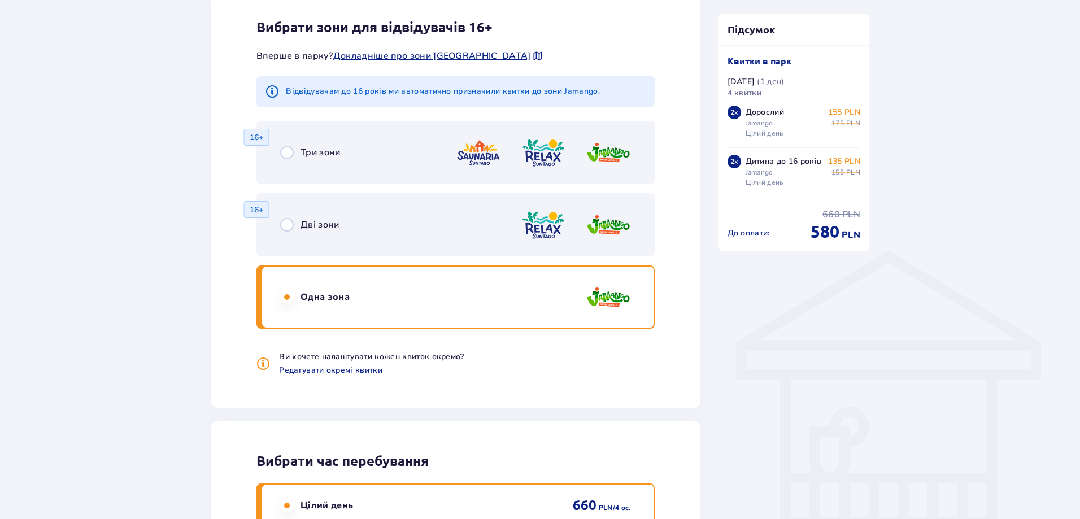
scroll to position [643, 0]
